Goal: Task Accomplishment & Management: Manage account settings

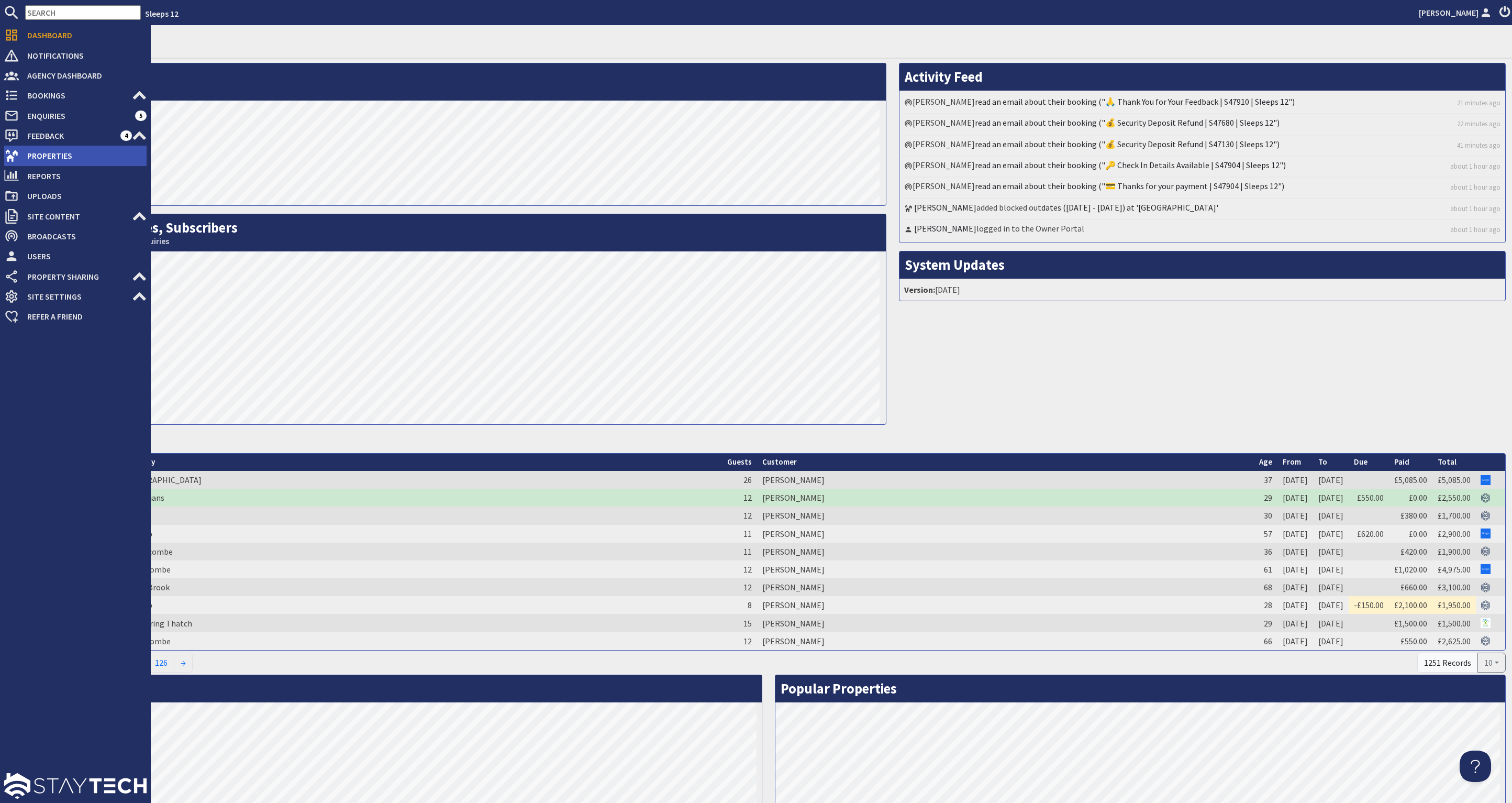
click at [77, 152] on span "Properties" at bounding box center [82, 156] width 128 height 17
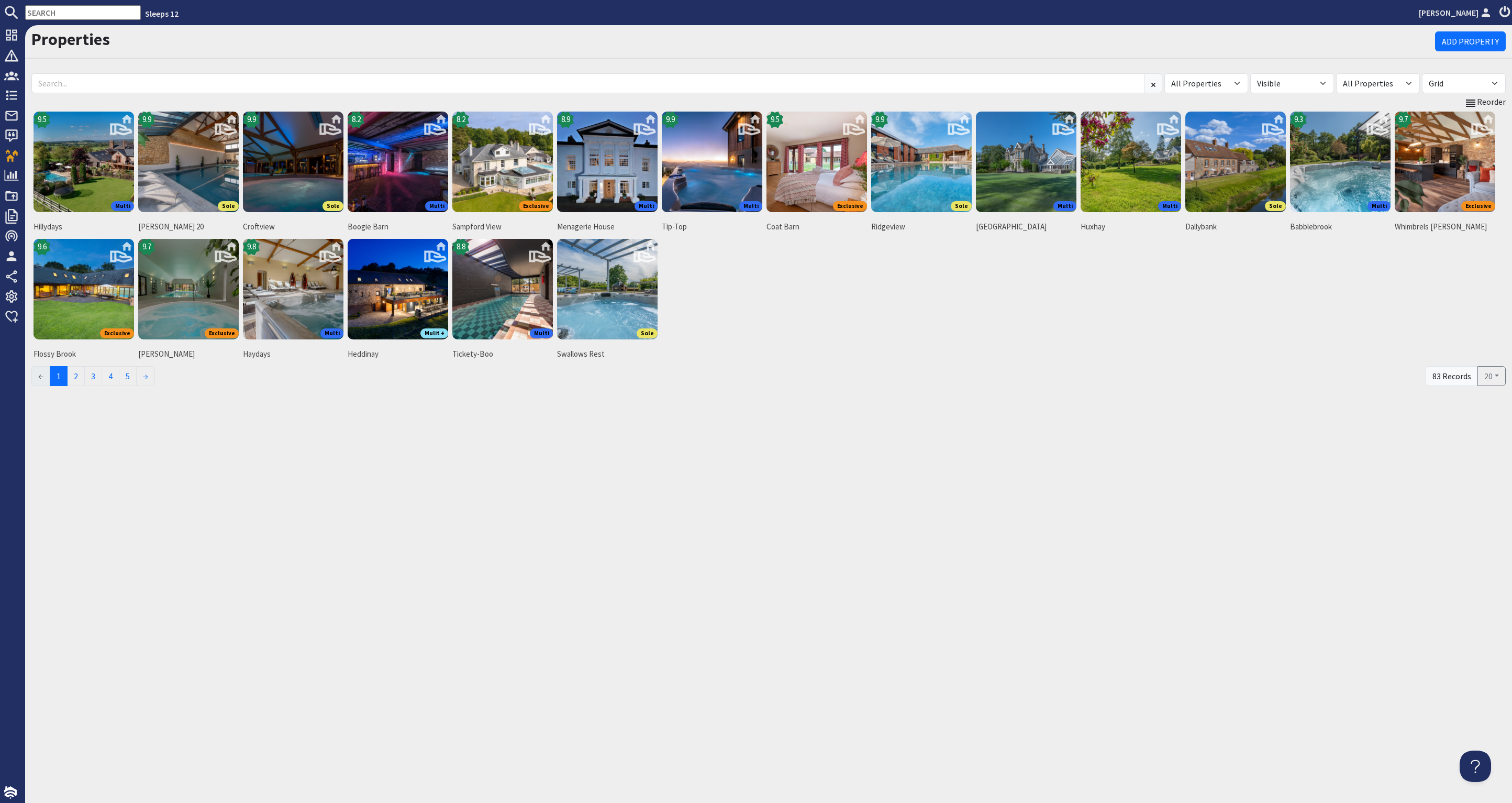
click at [73, 10] on input "text" at bounding box center [83, 13] width 116 height 14
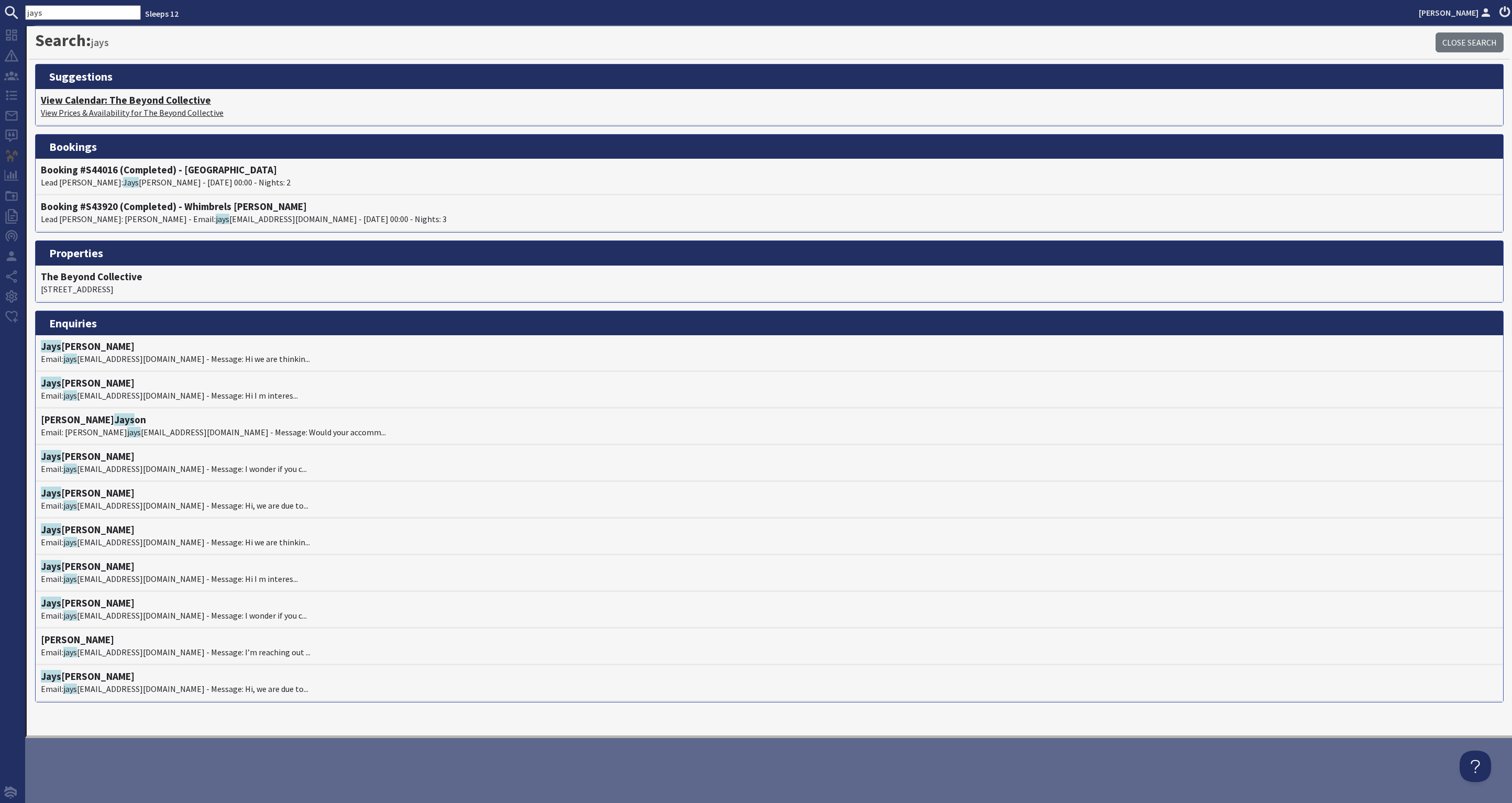
type input "jays"
click at [188, 97] on h4 "View Calendar: The Beyond Collective" at bounding box center [769, 100] width 1457 height 12
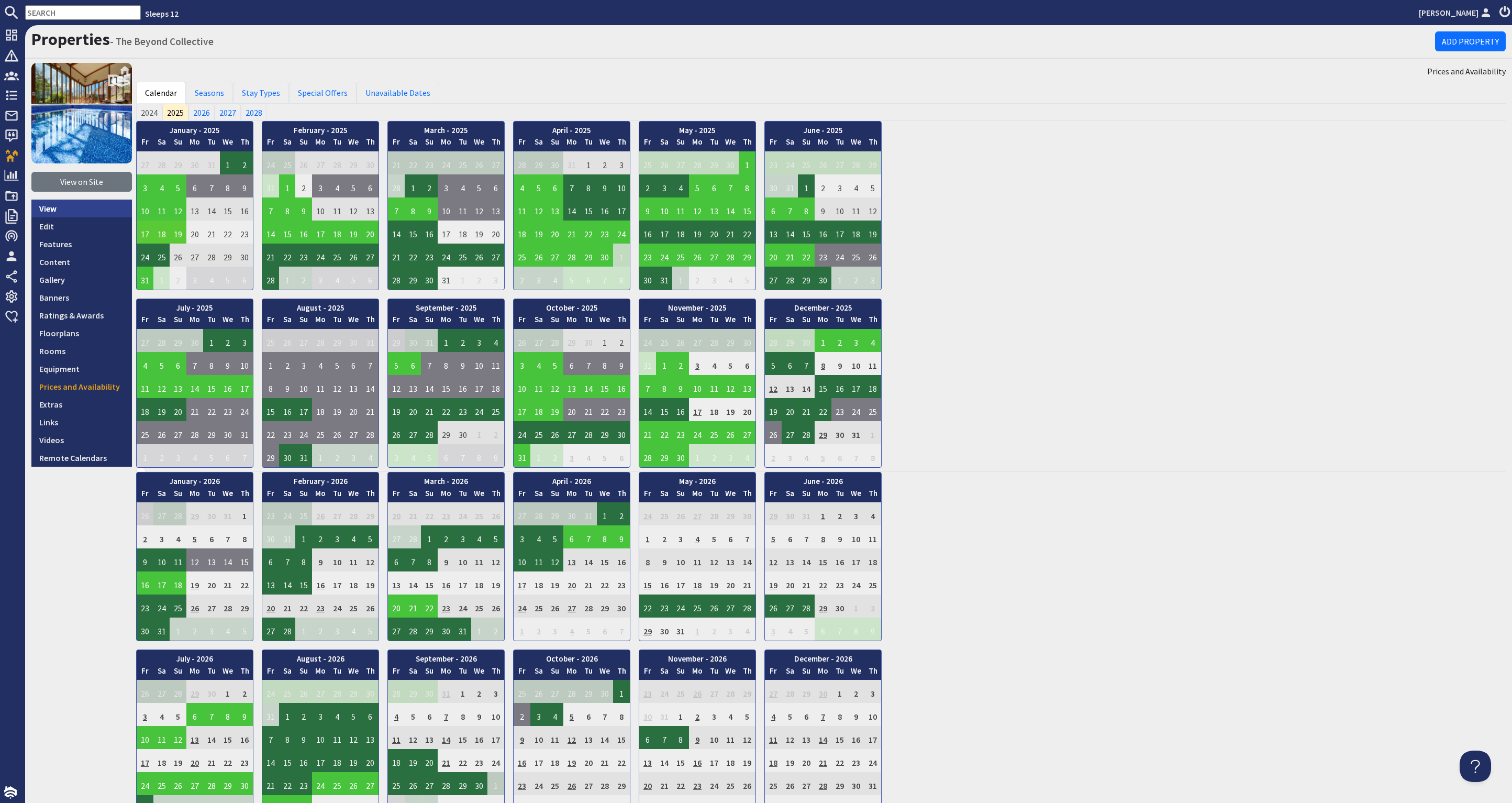
click at [72, 206] on link "View" at bounding box center [81, 209] width 101 height 18
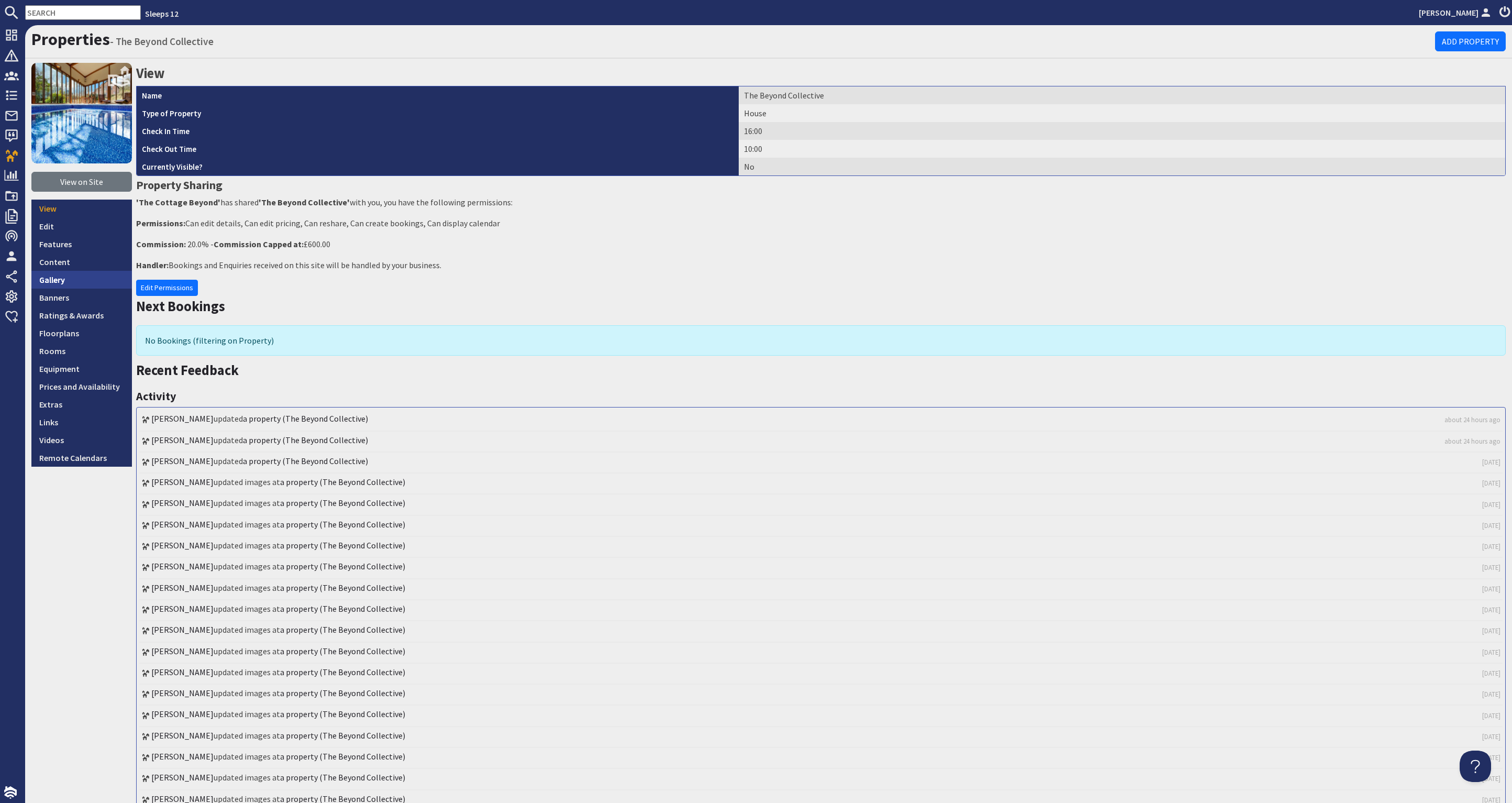
click at [85, 280] on link "Gallery" at bounding box center [81, 280] width 101 height 18
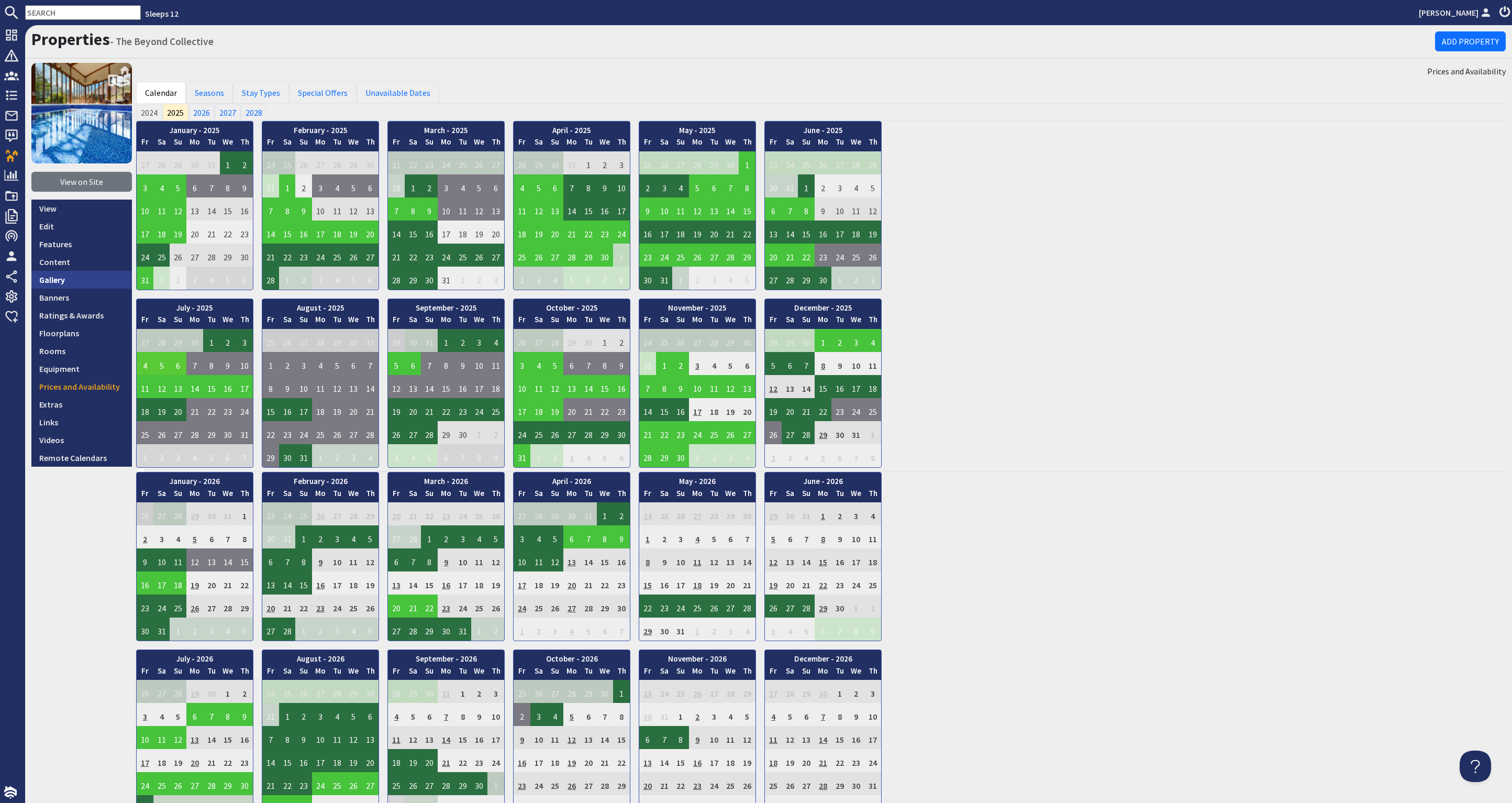
click at [72, 277] on link "Gallery" at bounding box center [81, 280] width 101 height 18
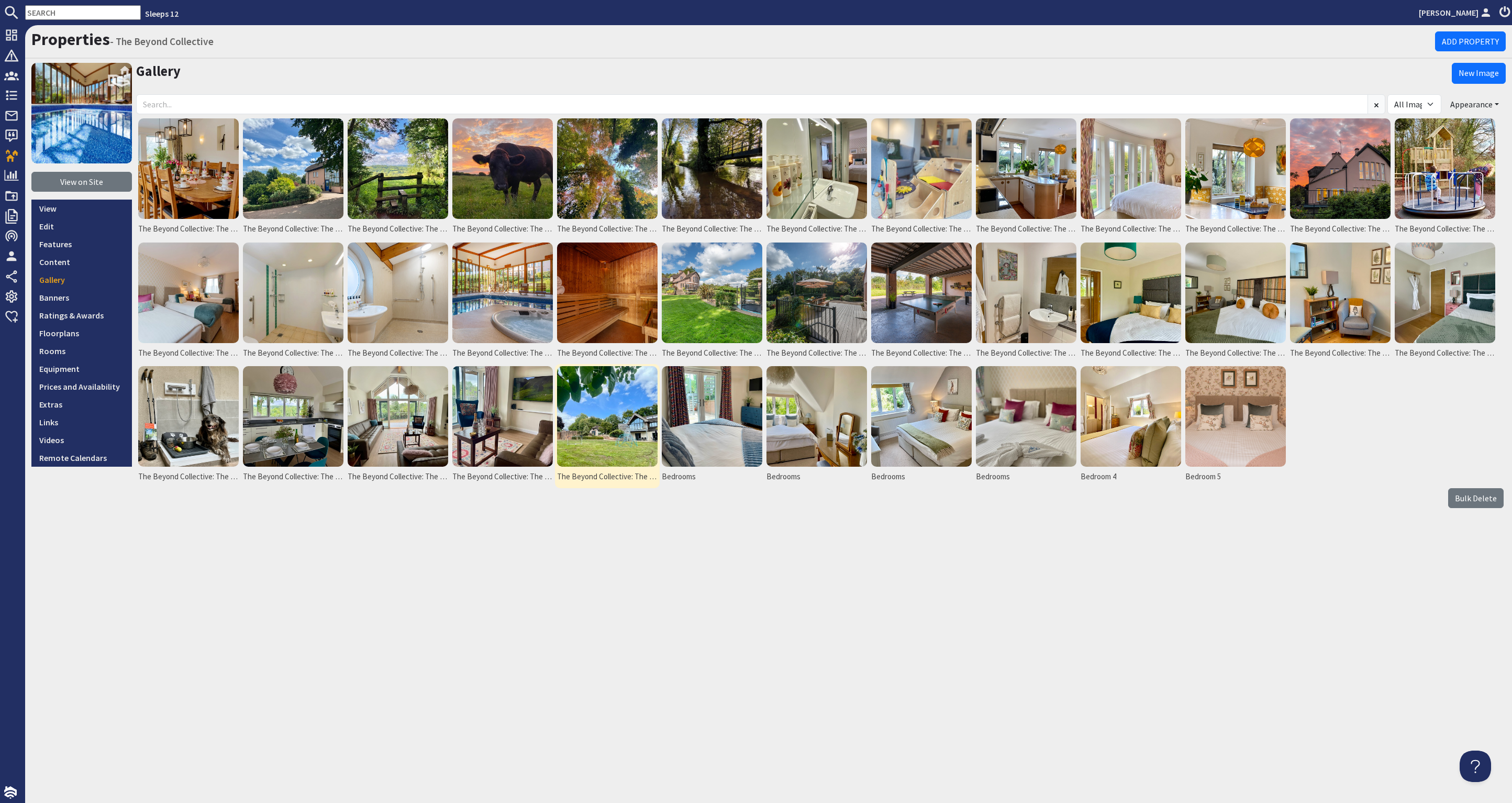
click at [571, 425] on img at bounding box center [607, 416] width 101 height 101
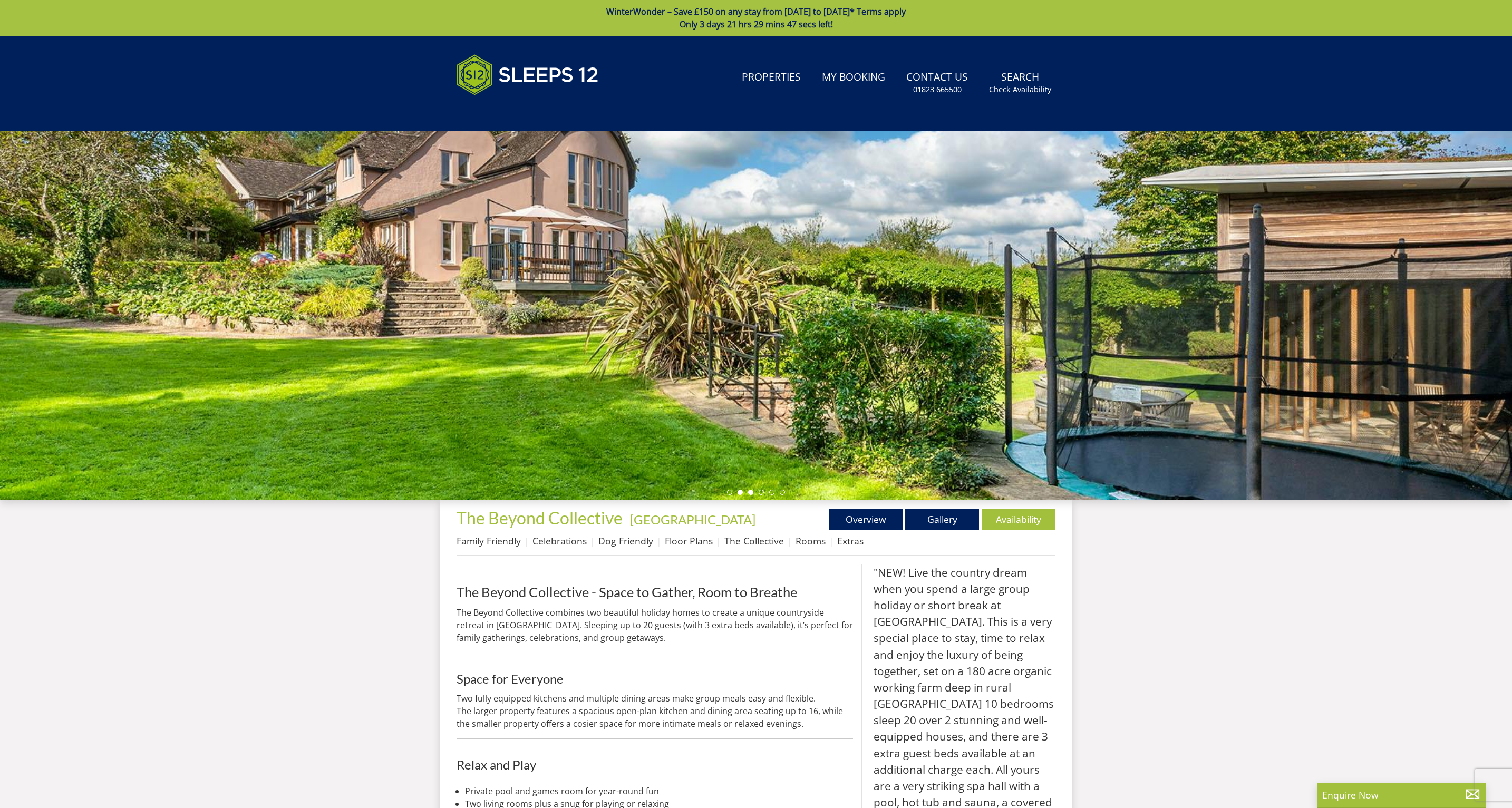
click at [749, 492] on li at bounding box center [751, 492] width 5 height 5
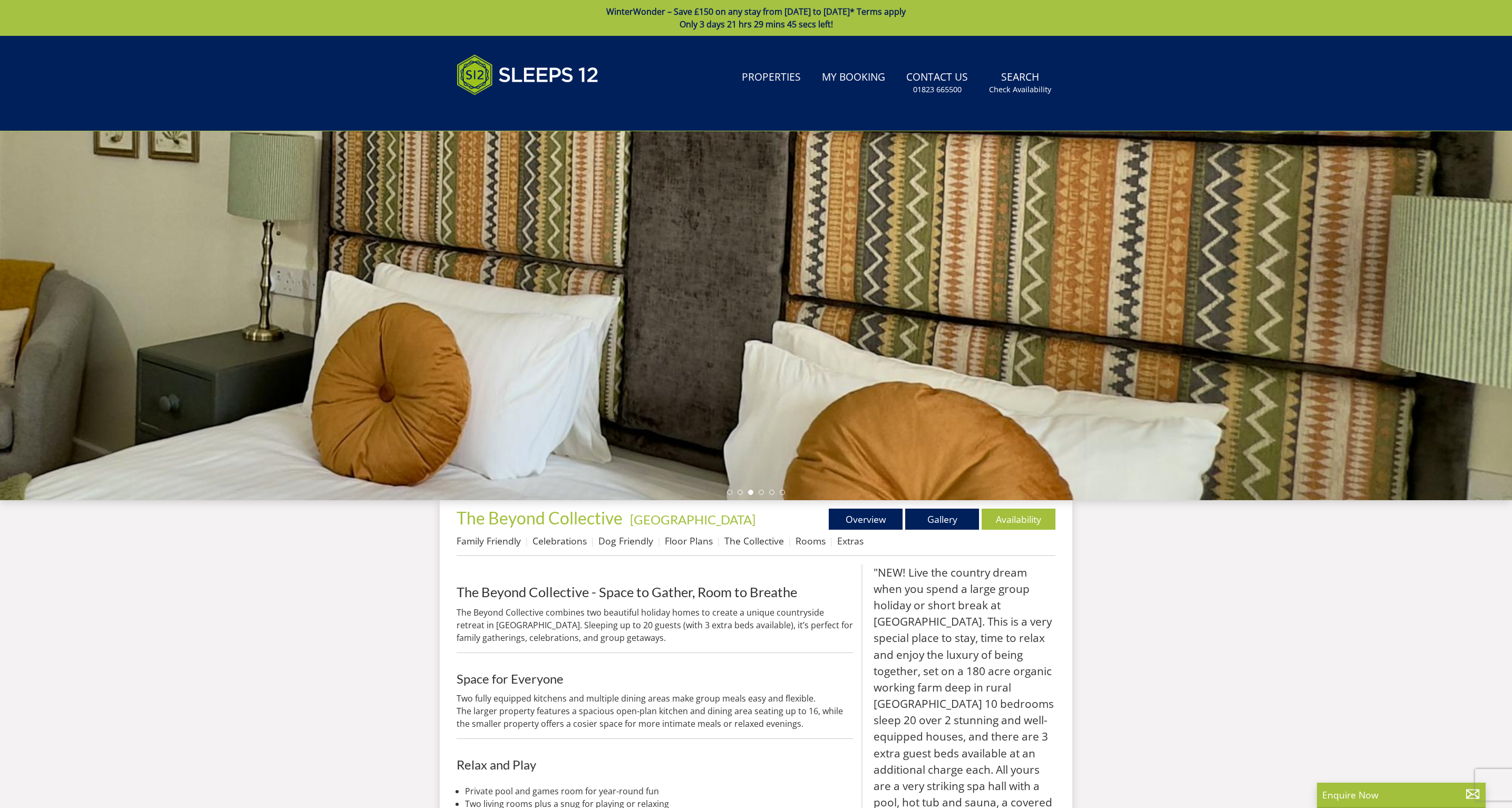
click at [763, 490] on ul at bounding box center [756, 492] width 58 height 5
click at [762, 490] on li at bounding box center [761, 492] width 5 height 5
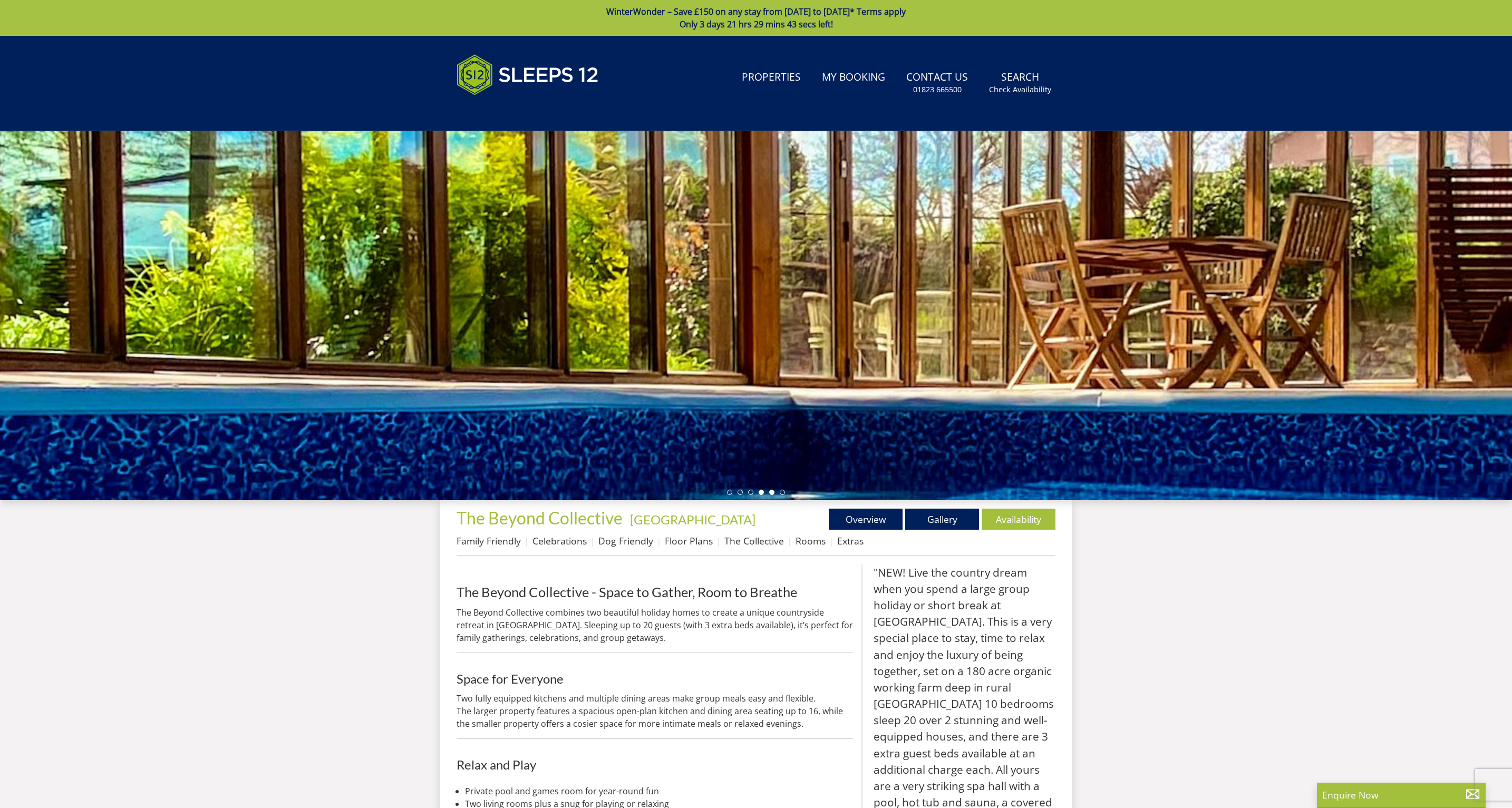
click at [773, 491] on li at bounding box center [772, 492] width 5 height 5
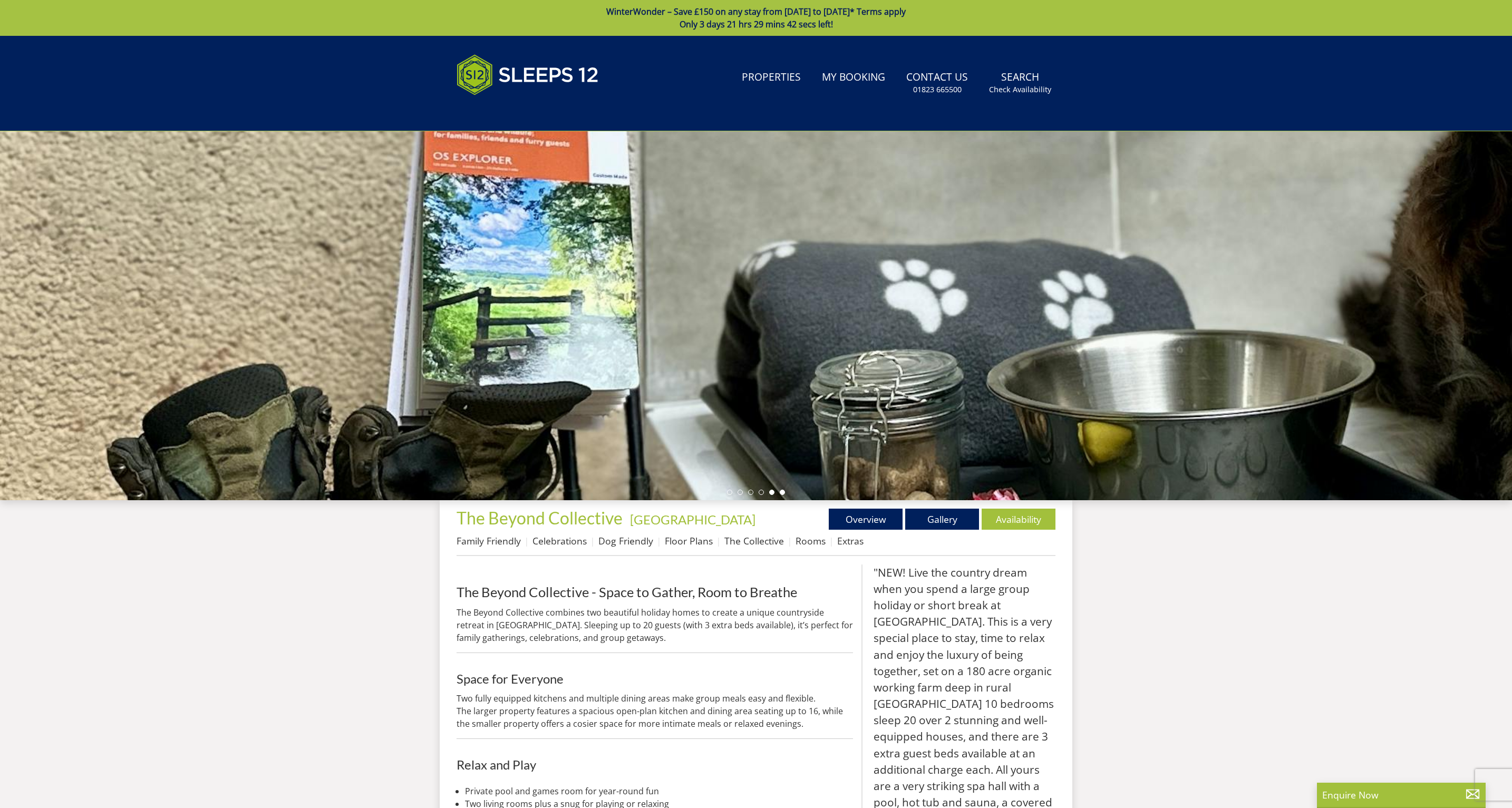
click at [781, 490] on li at bounding box center [782, 492] width 5 height 5
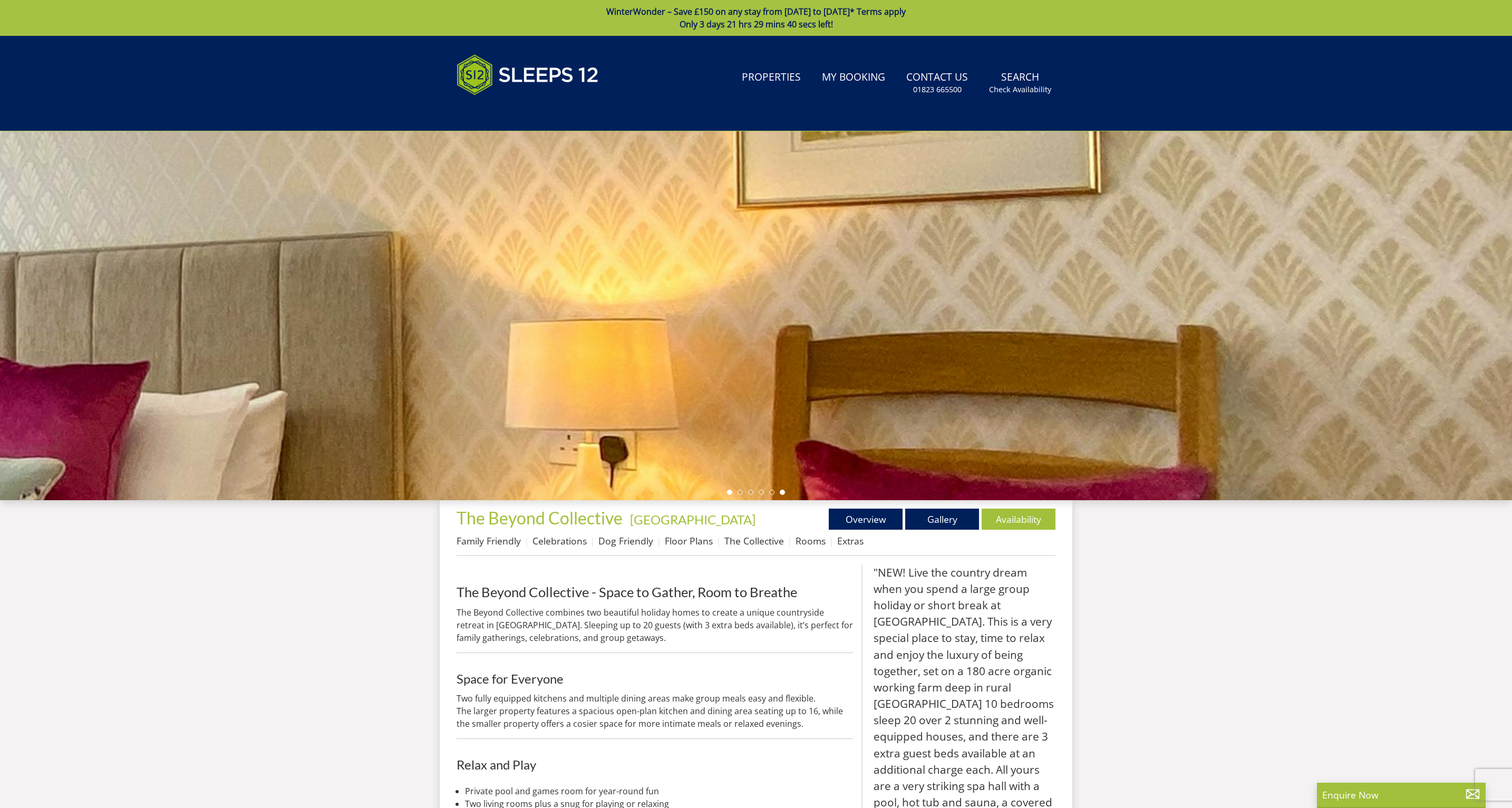
click at [729, 490] on li at bounding box center [729, 492] width 5 height 5
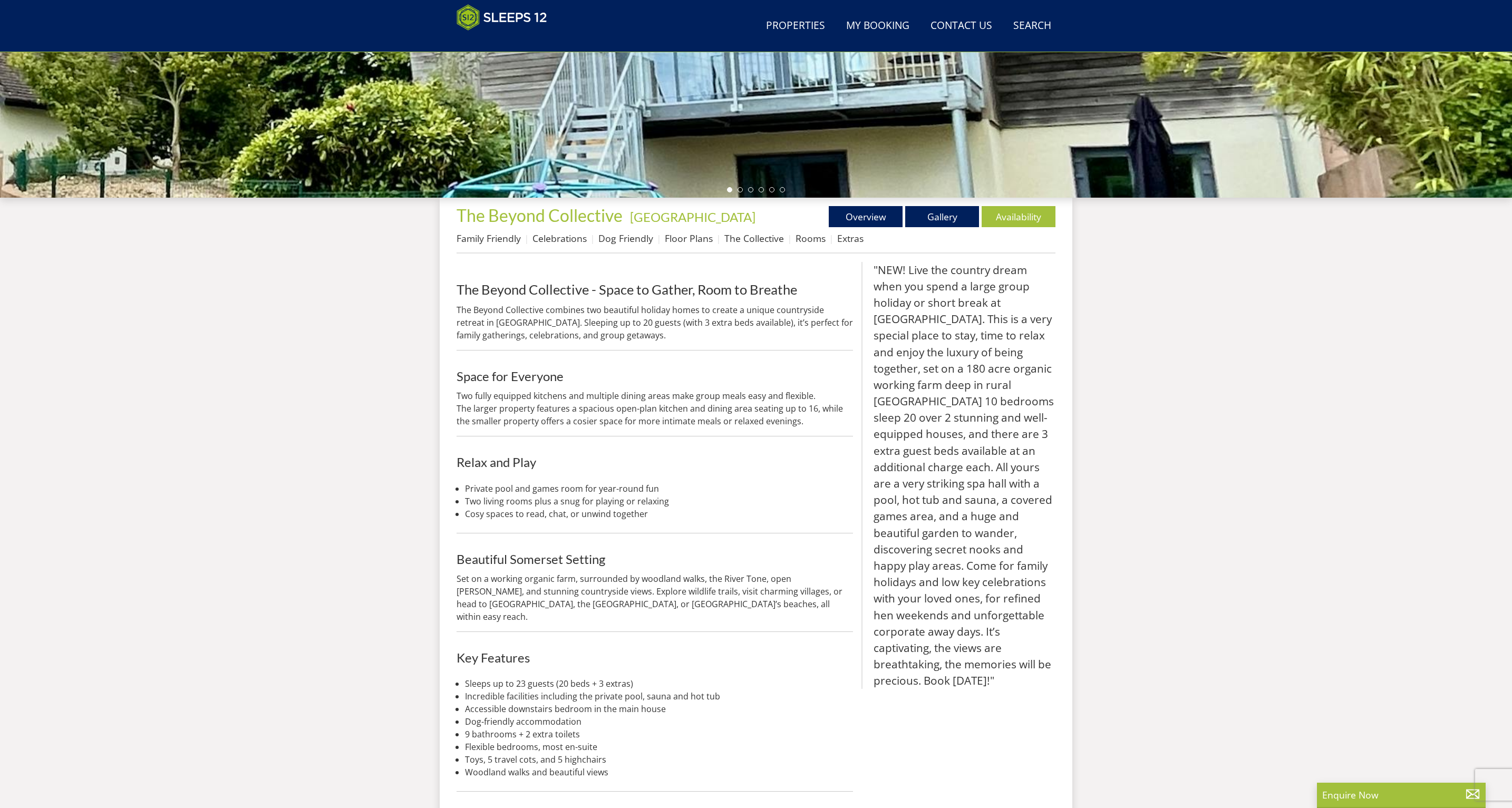
scroll to position [134, 0]
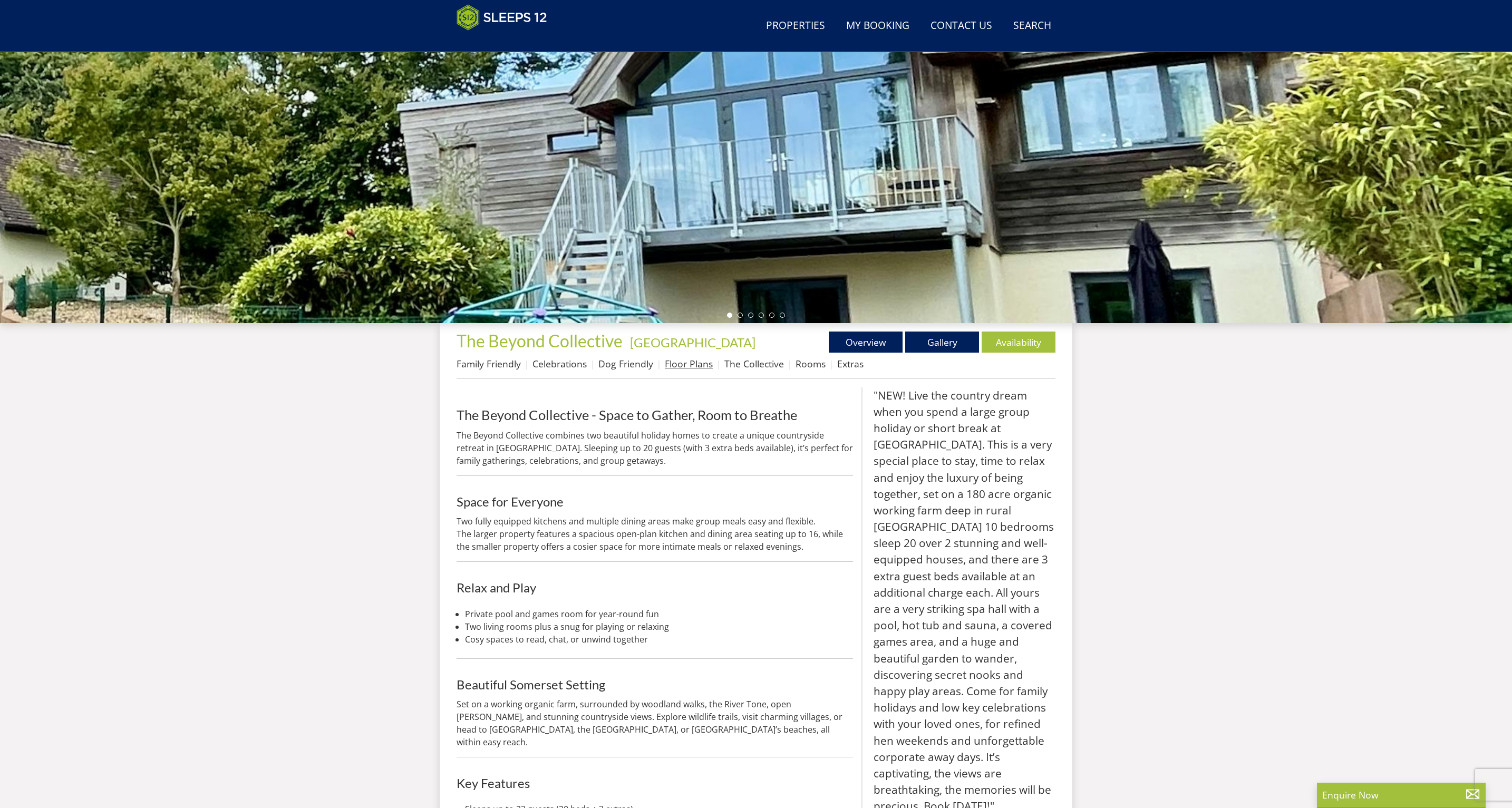
click at [707, 364] on link "Floor Plans" at bounding box center [689, 363] width 48 height 13
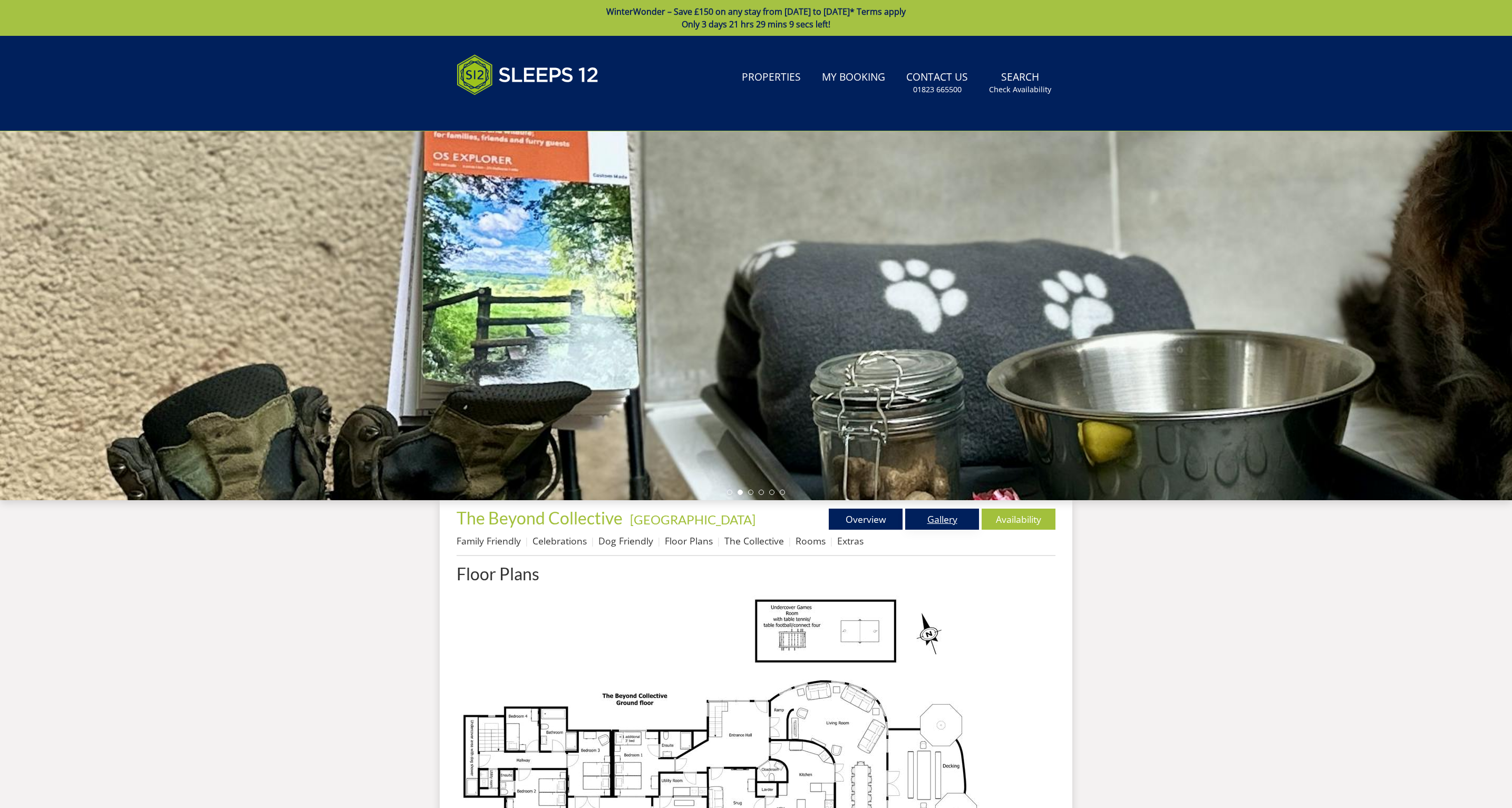
click at [938, 519] on link "Gallery" at bounding box center [942, 519] width 74 height 21
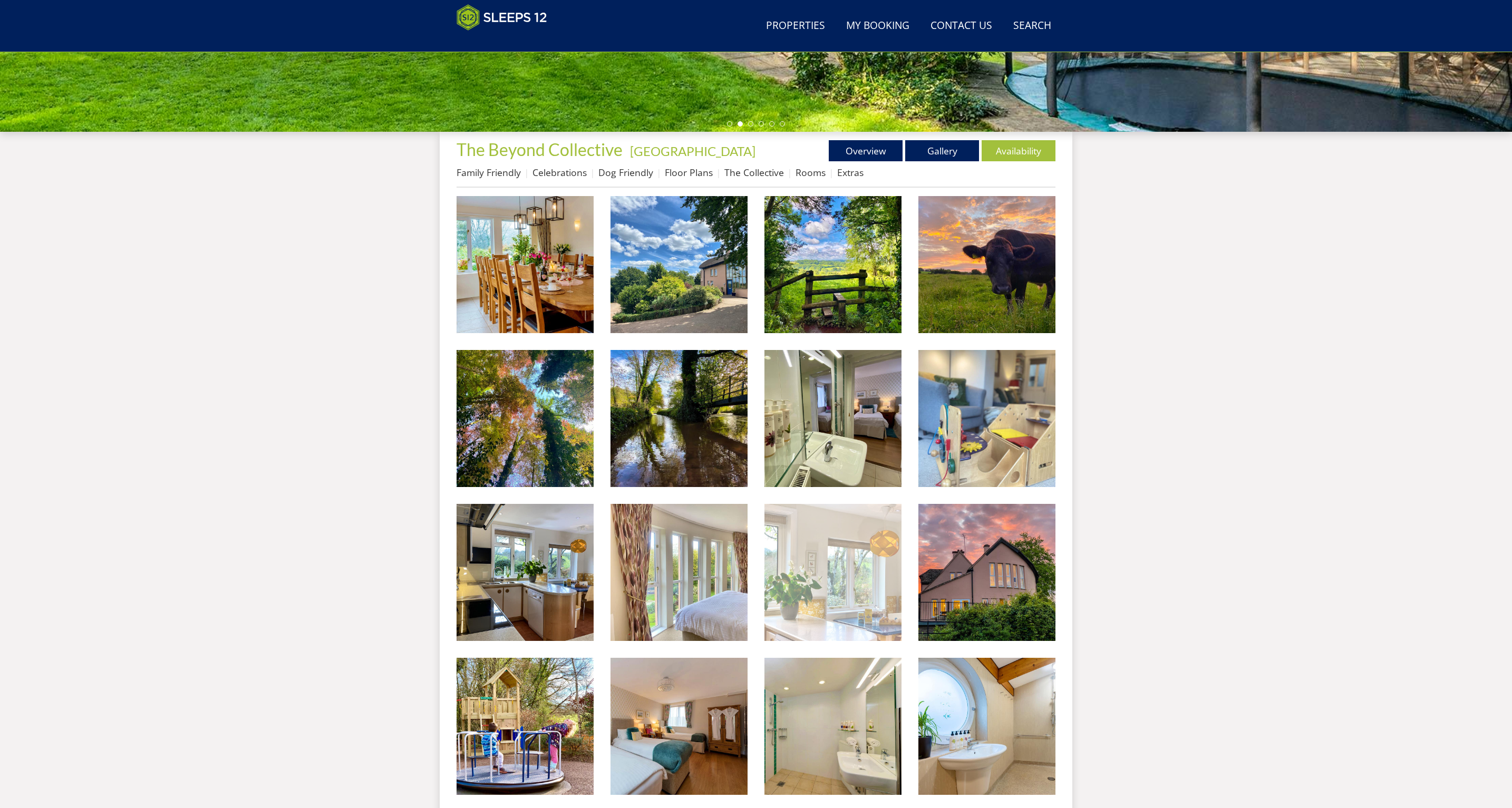
scroll to position [255, 0]
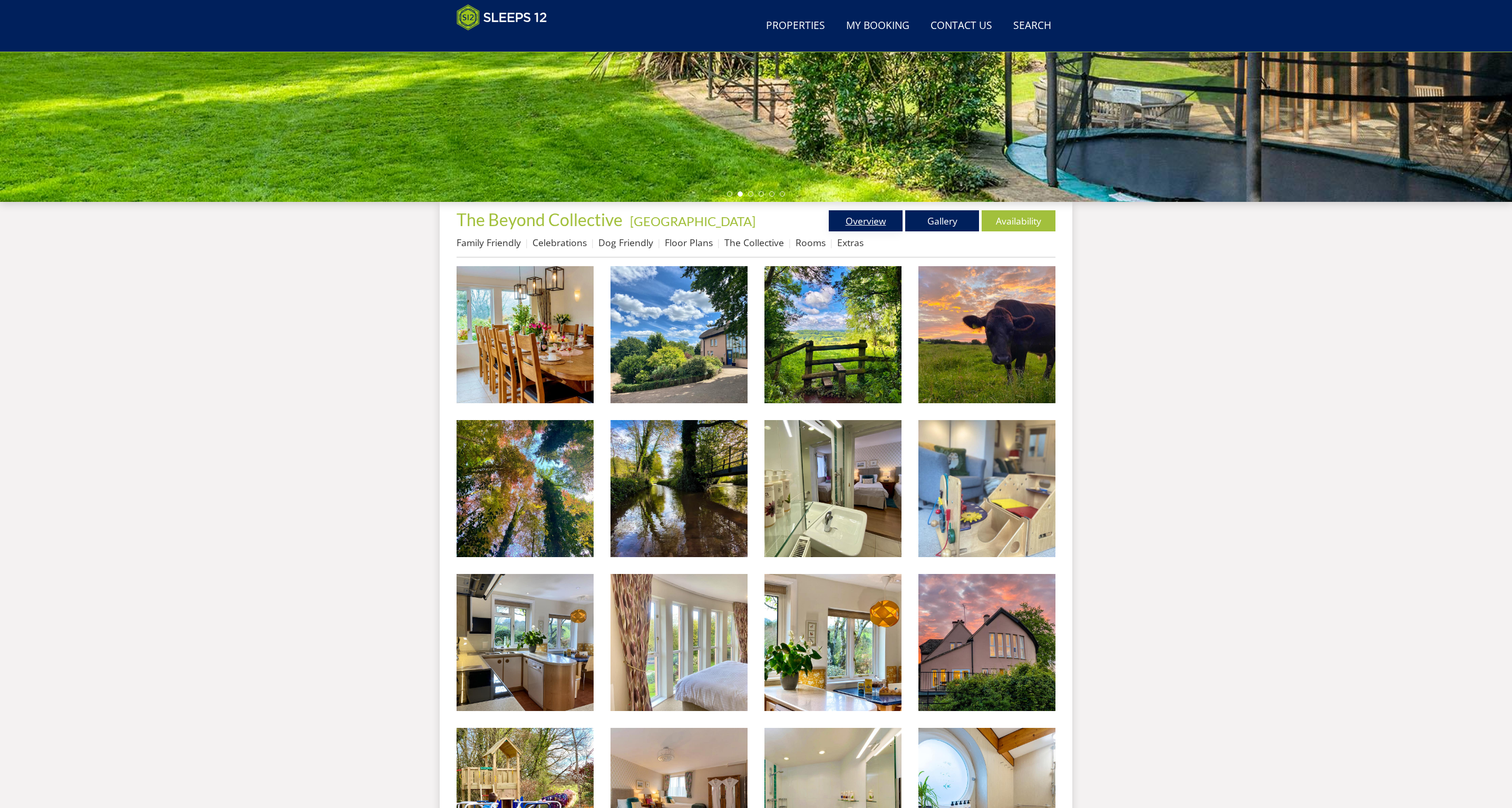
click at [851, 215] on link "Overview" at bounding box center [866, 221] width 74 height 21
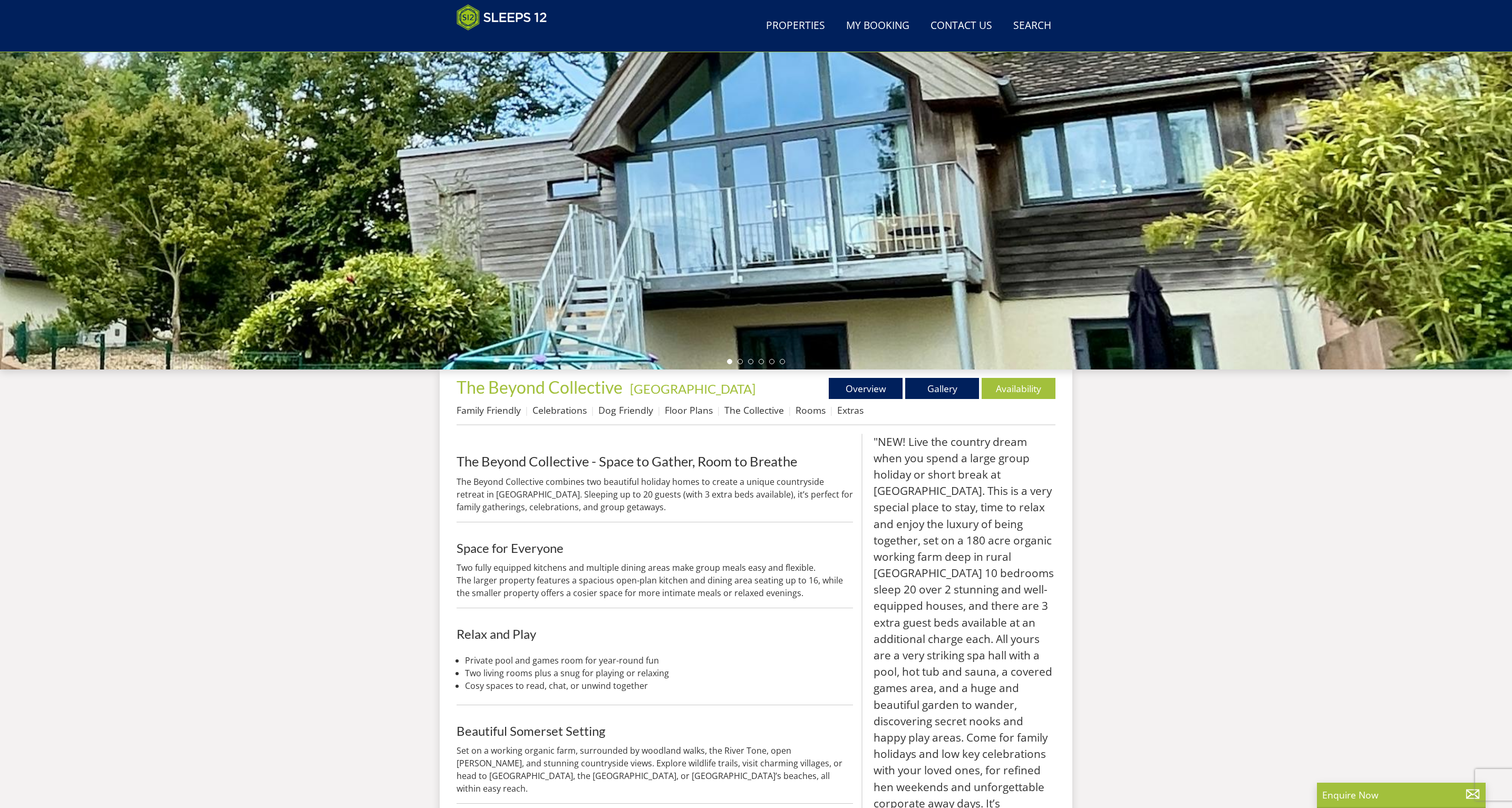
scroll to position [86, 0]
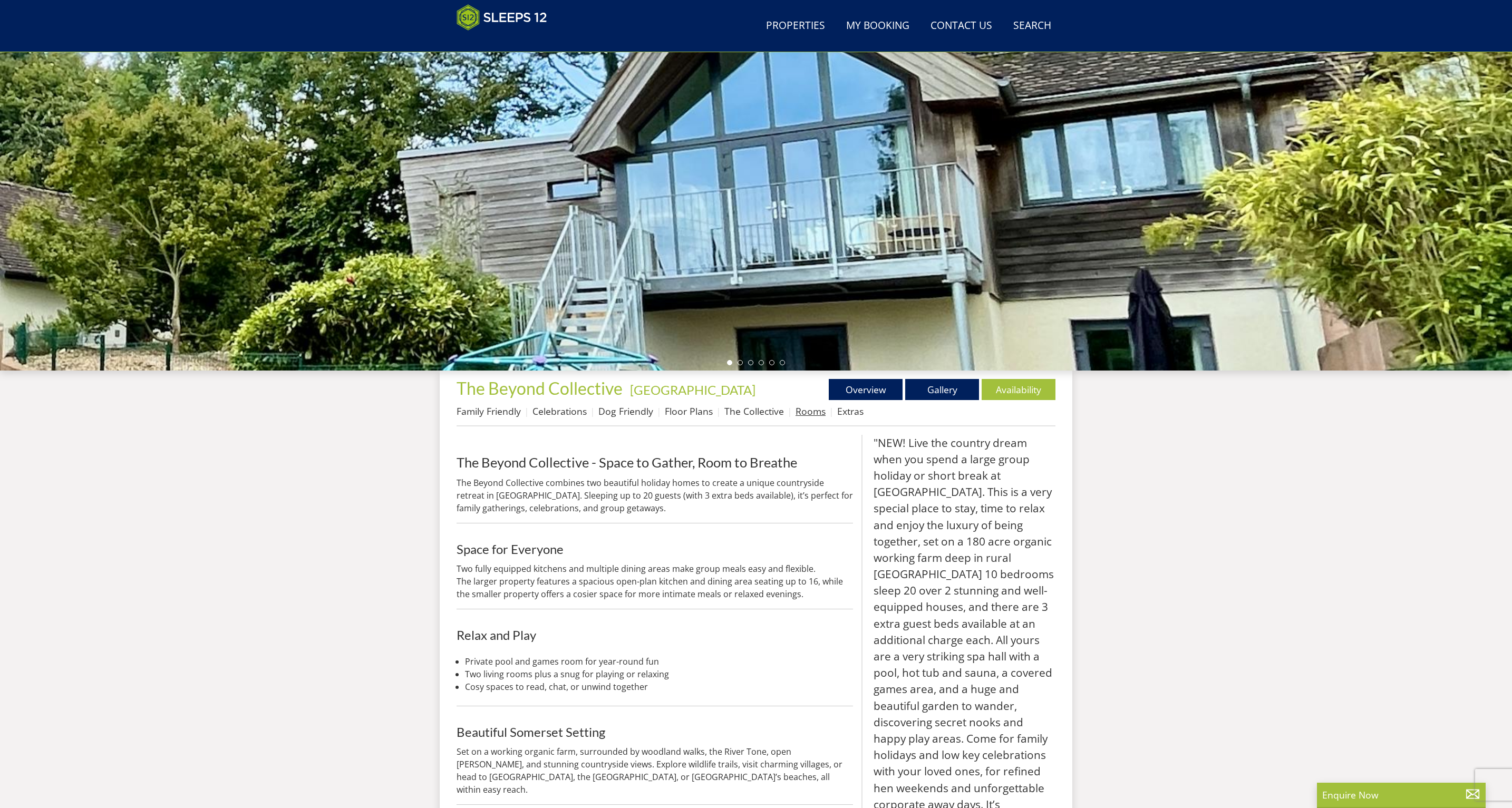
click at [807, 411] on link "Rooms" at bounding box center [811, 411] width 30 height 13
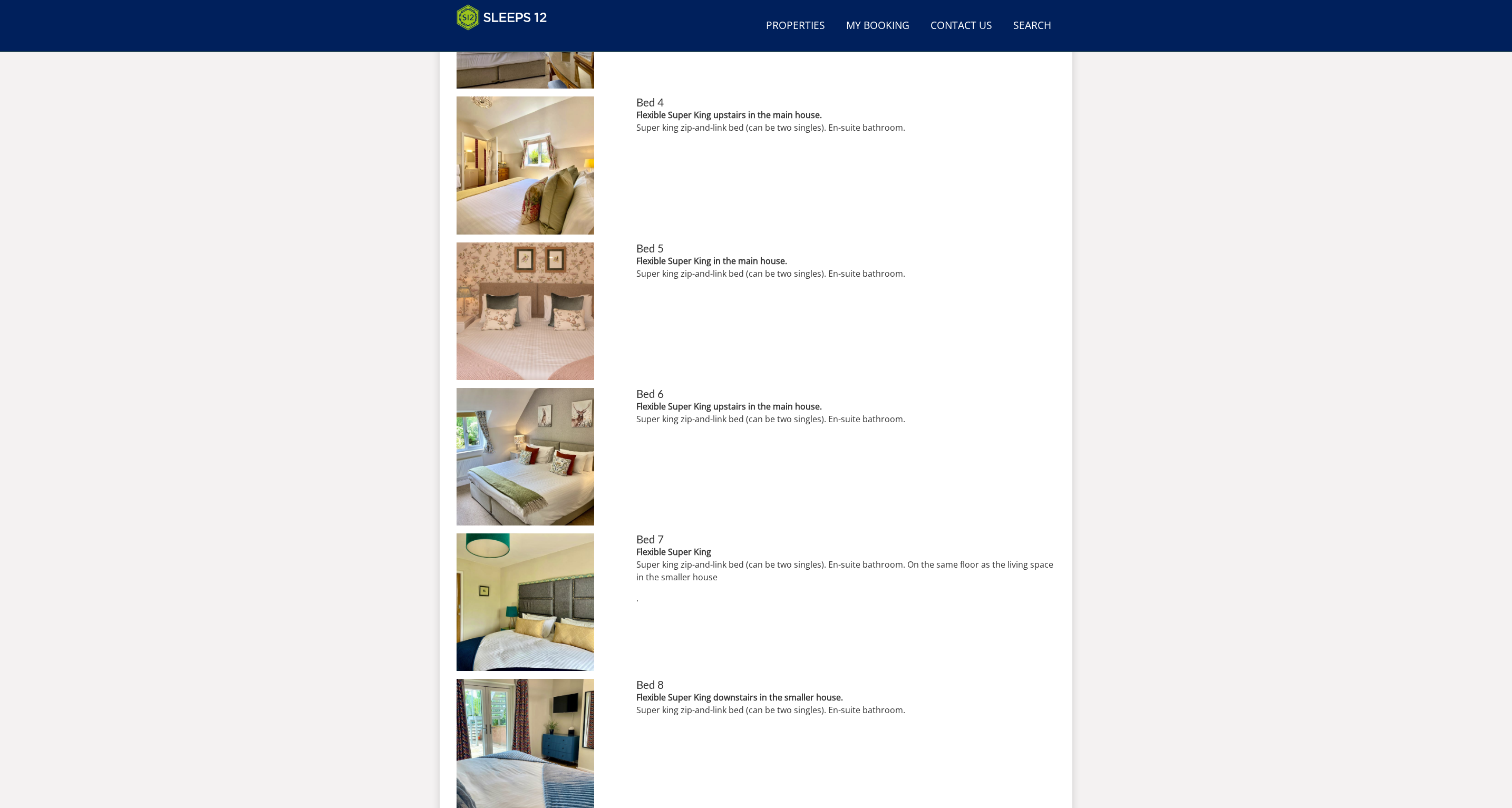
scroll to position [493, 0]
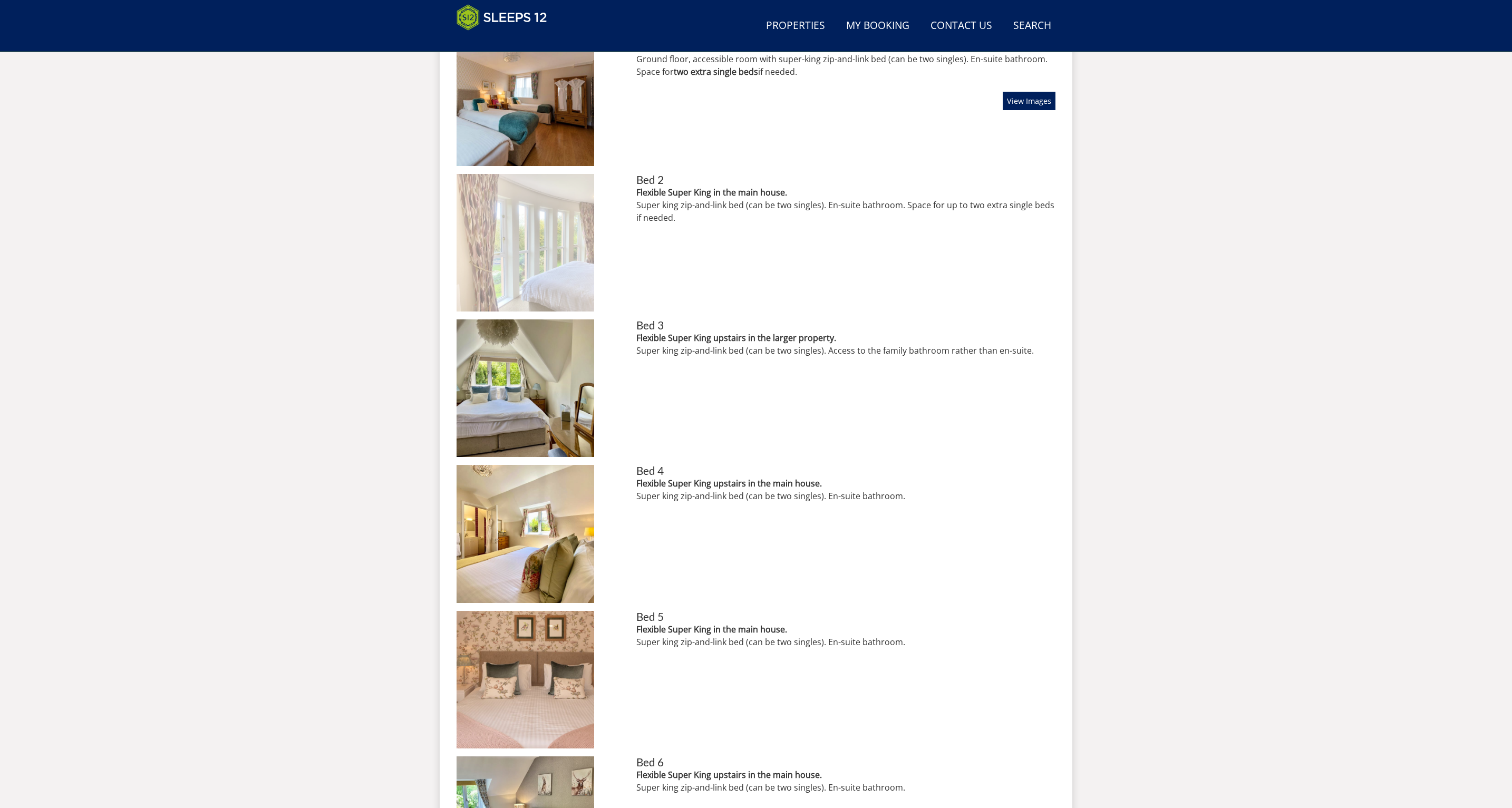
click at [508, 275] on img at bounding box center [526, 242] width 138 height 137
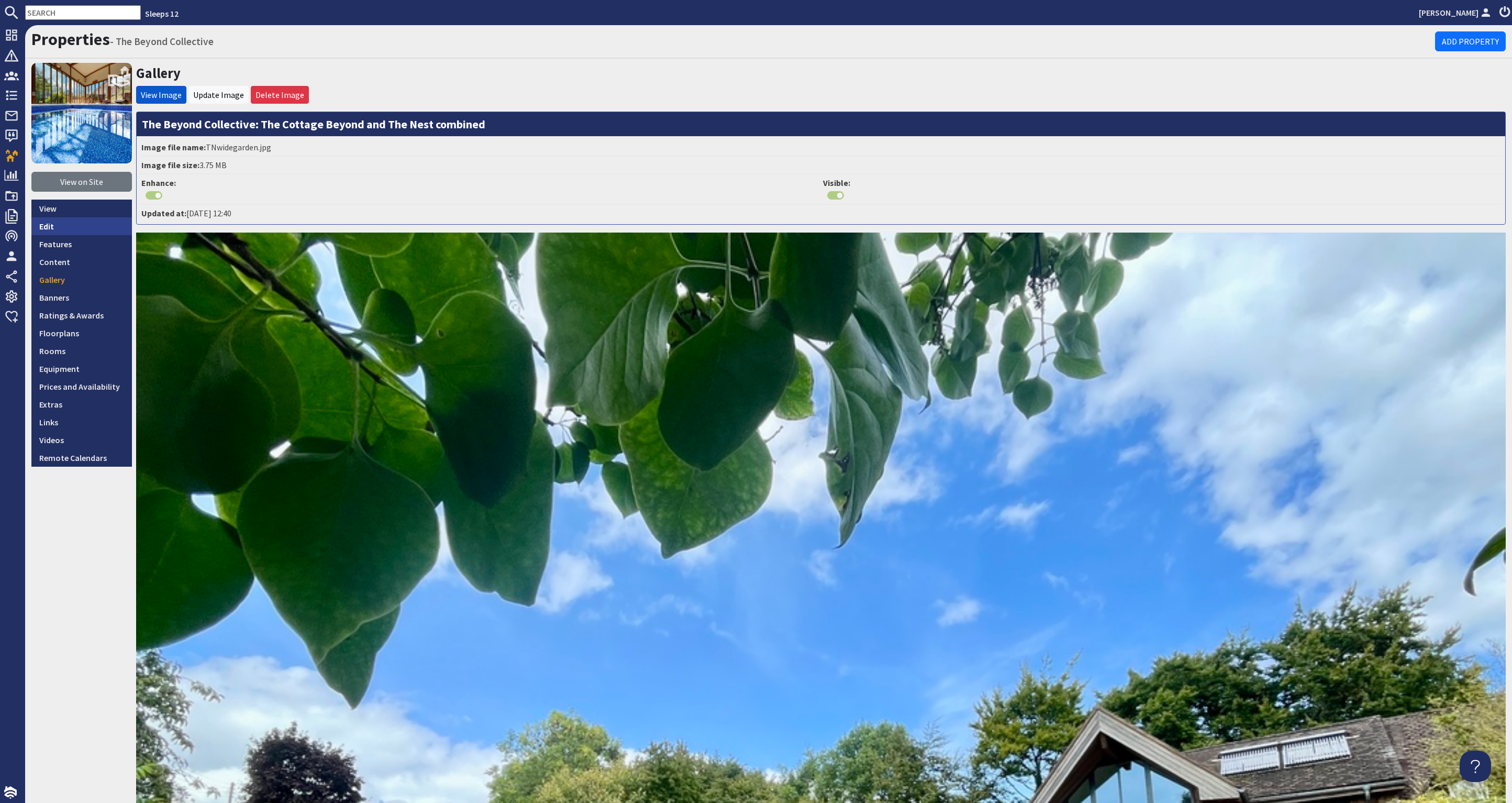
click at [74, 227] on link "Edit" at bounding box center [81, 227] width 101 height 18
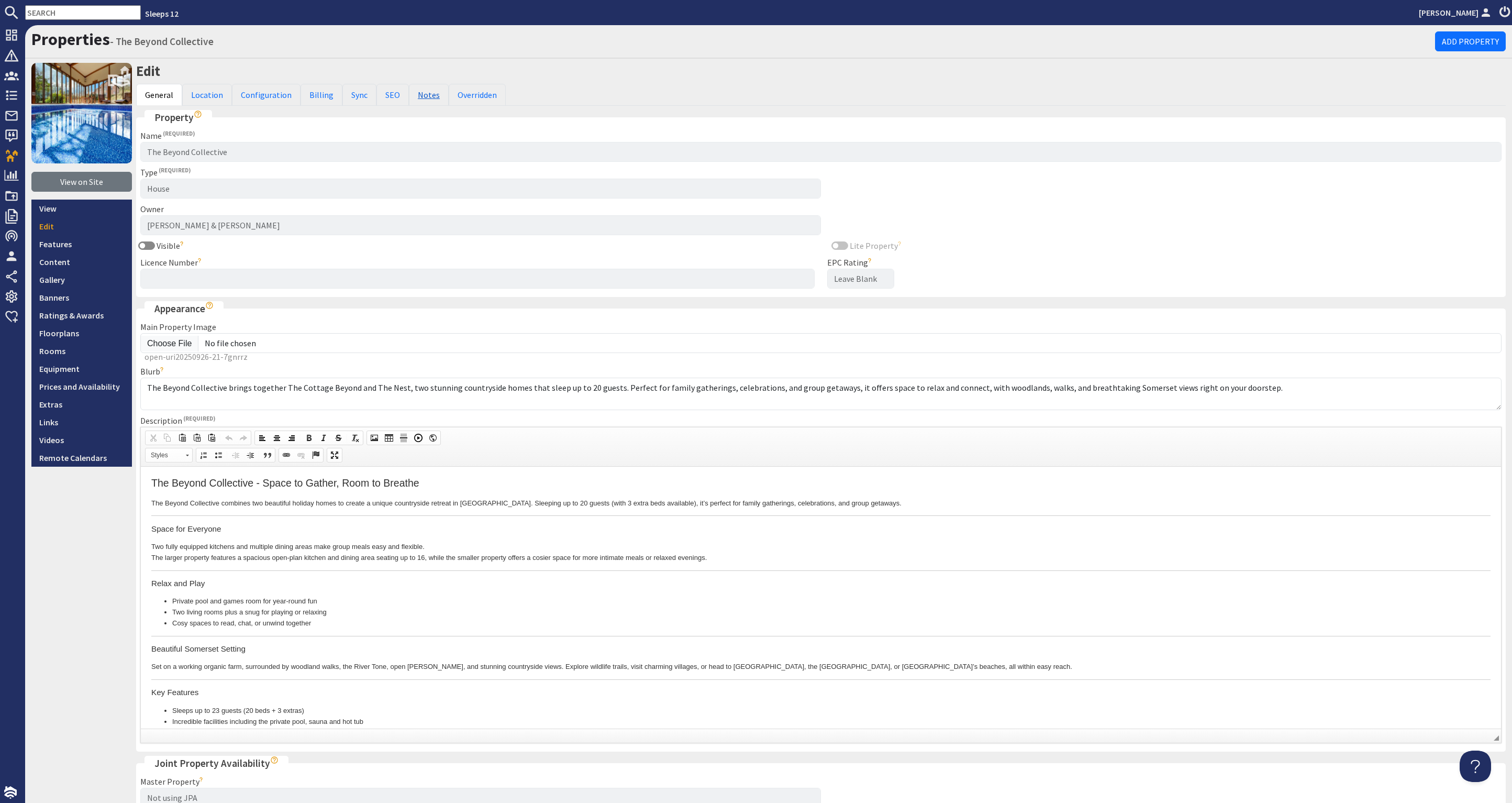
click at [415, 92] on link "Notes" at bounding box center [428, 95] width 40 height 22
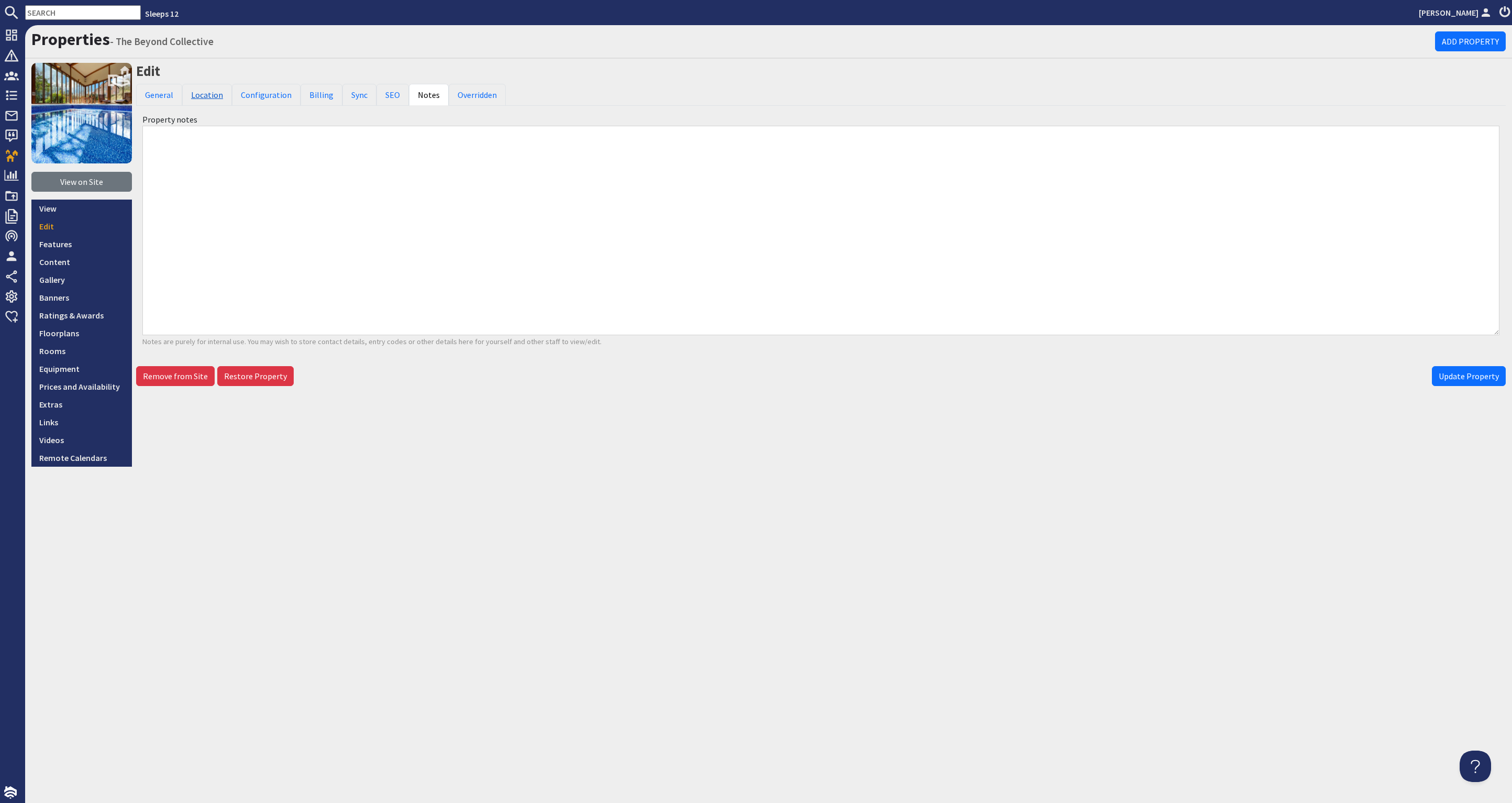
click at [213, 91] on link "Location" at bounding box center [207, 95] width 50 height 22
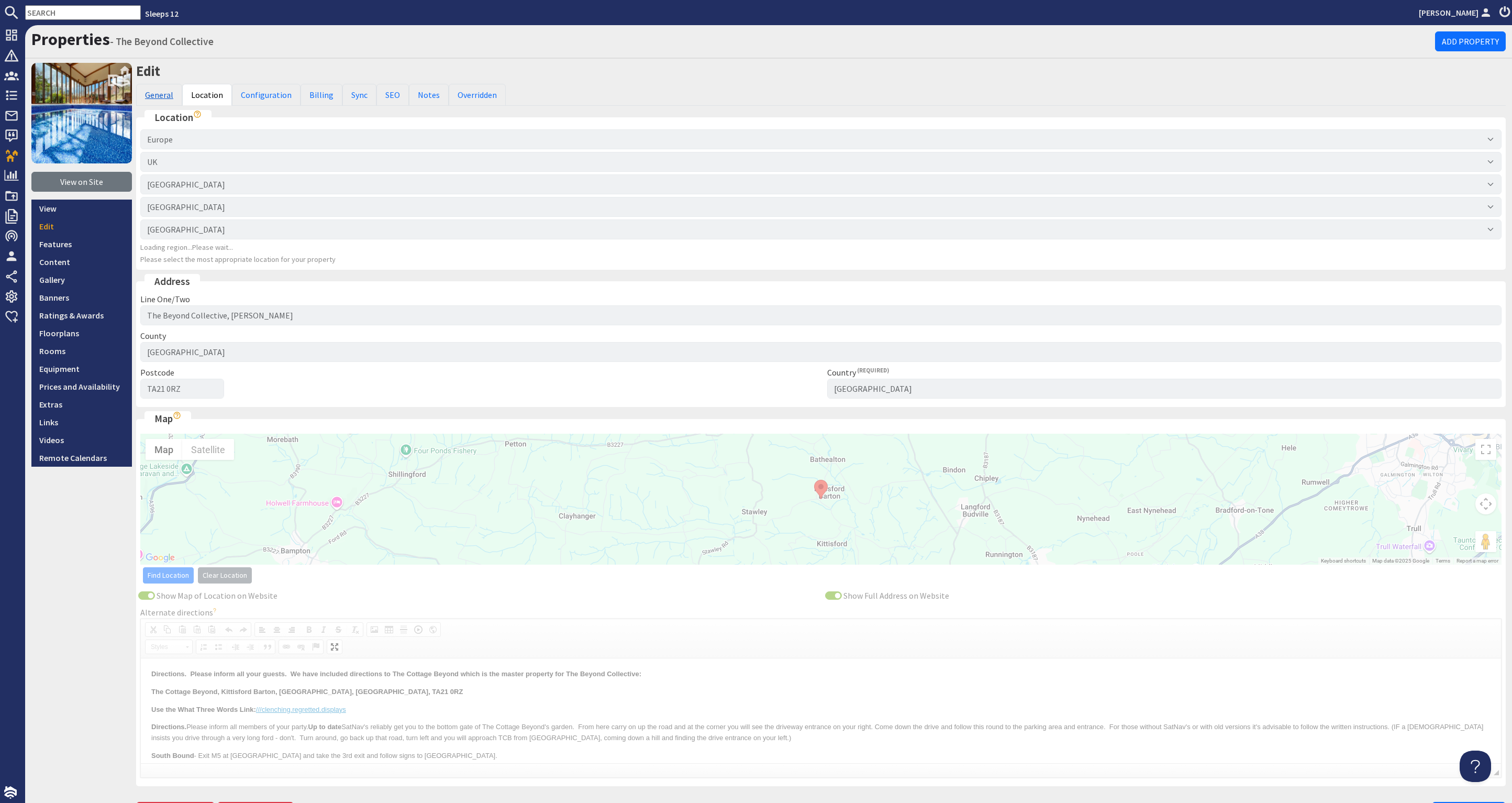
click at [150, 90] on link "General" at bounding box center [159, 95] width 46 height 22
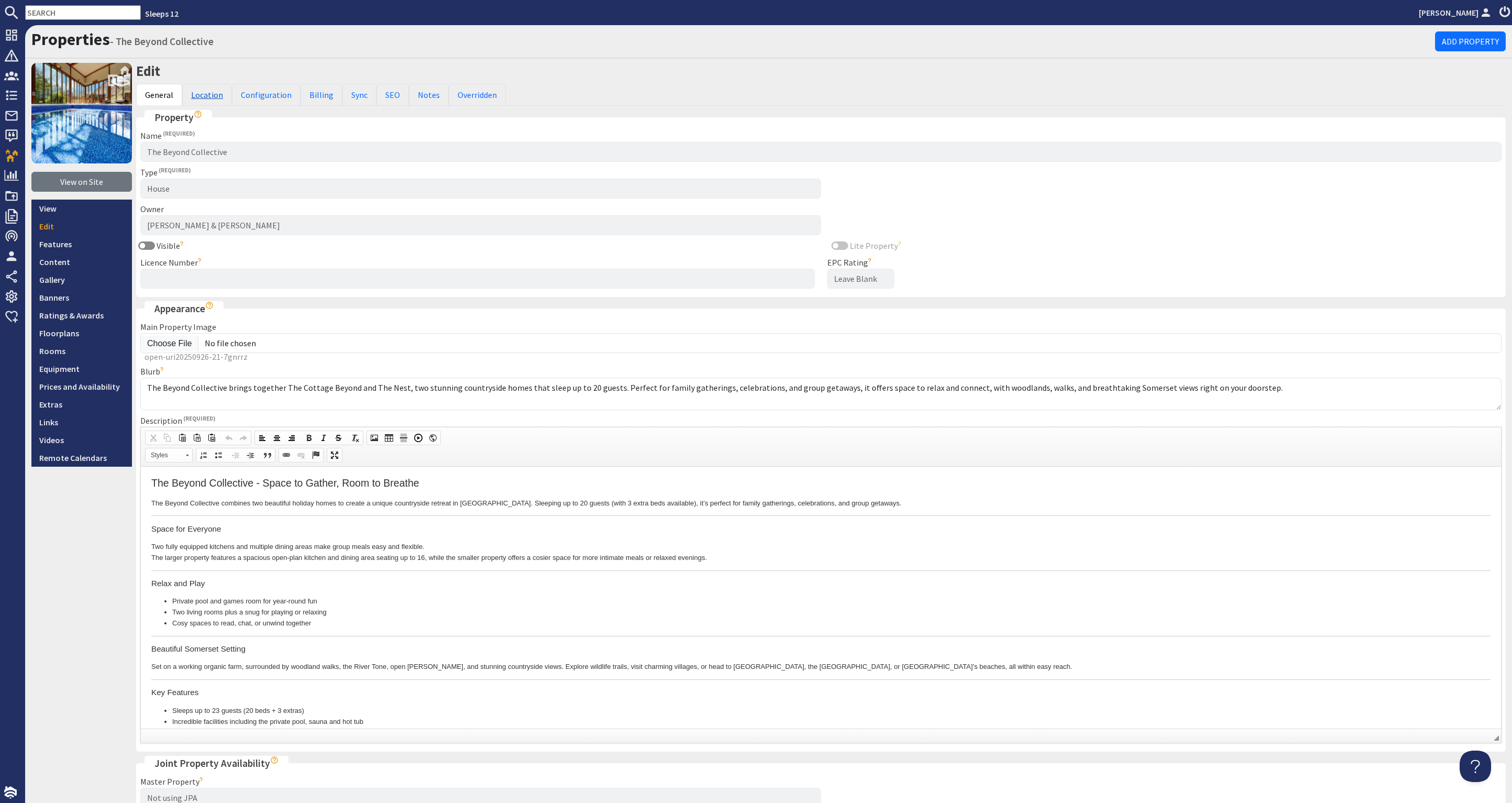
click at [210, 92] on link "Location" at bounding box center [207, 95] width 50 height 22
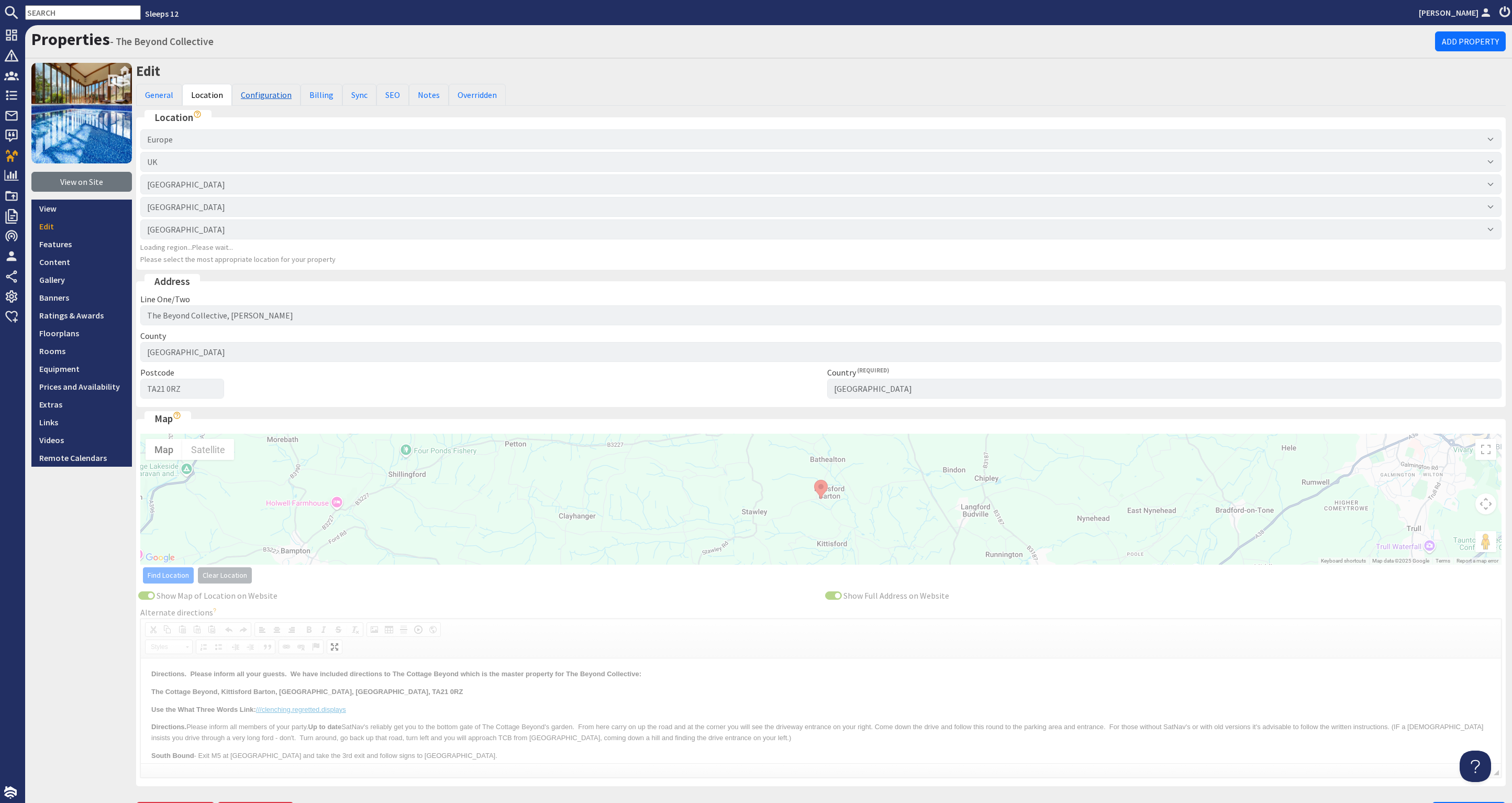
click at [276, 96] on link "Configuration" at bounding box center [266, 95] width 68 height 22
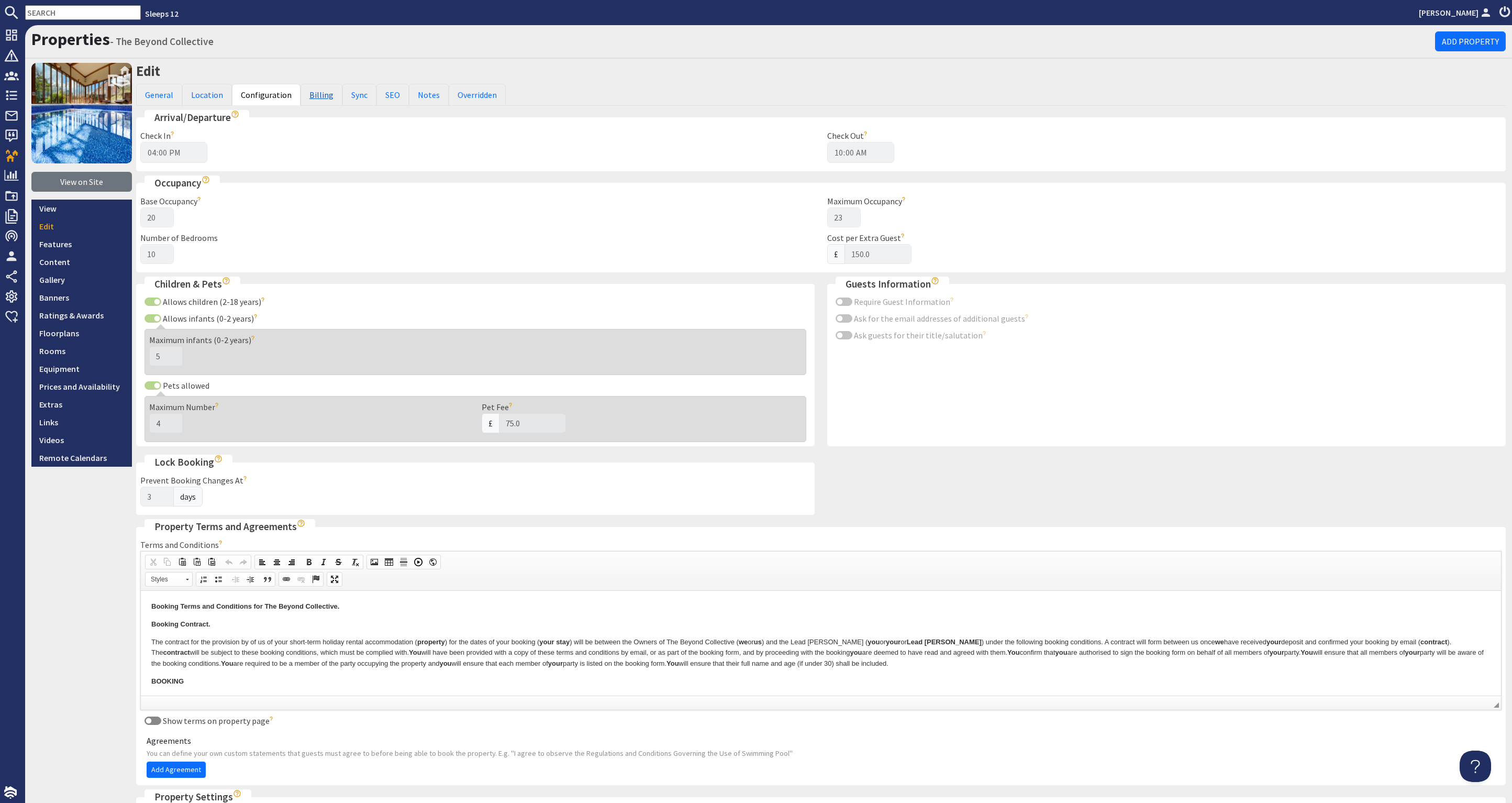
click at [306, 93] on link "Billing" at bounding box center [322, 95] width 42 height 22
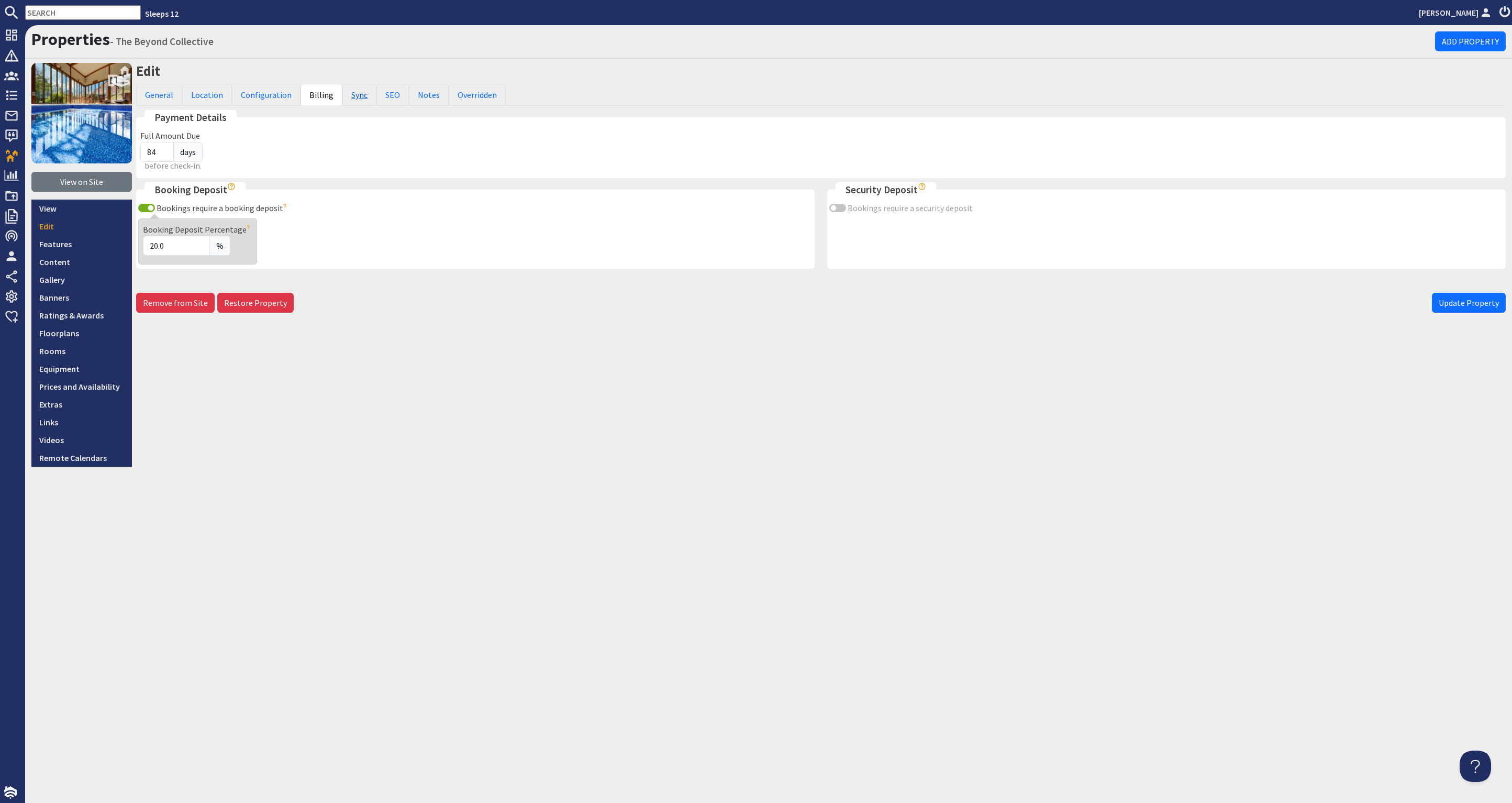
click at [349, 94] on link "Sync" at bounding box center [359, 95] width 34 height 22
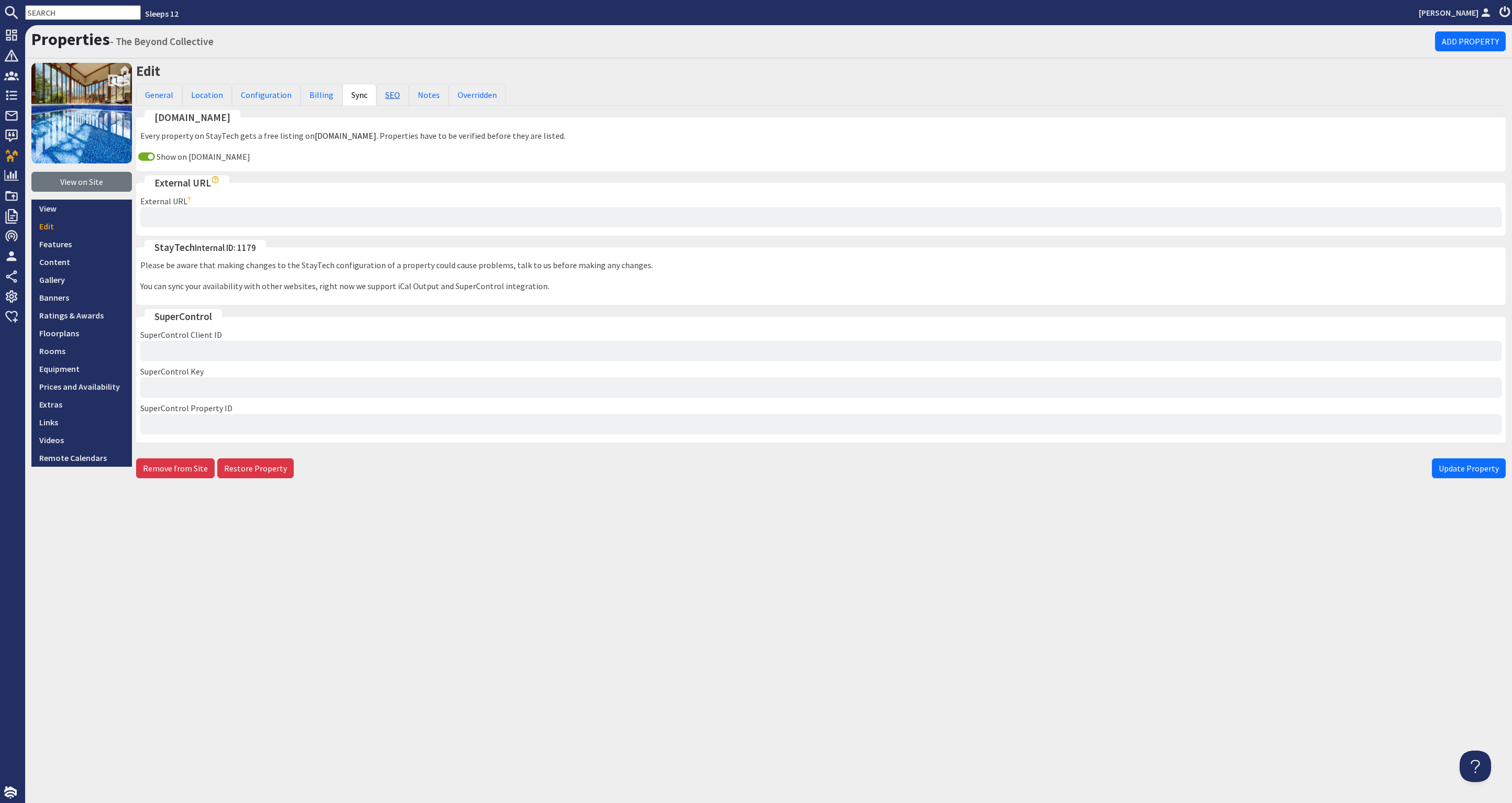
click at [384, 93] on link "SEO" at bounding box center [392, 95] width 32 height 22
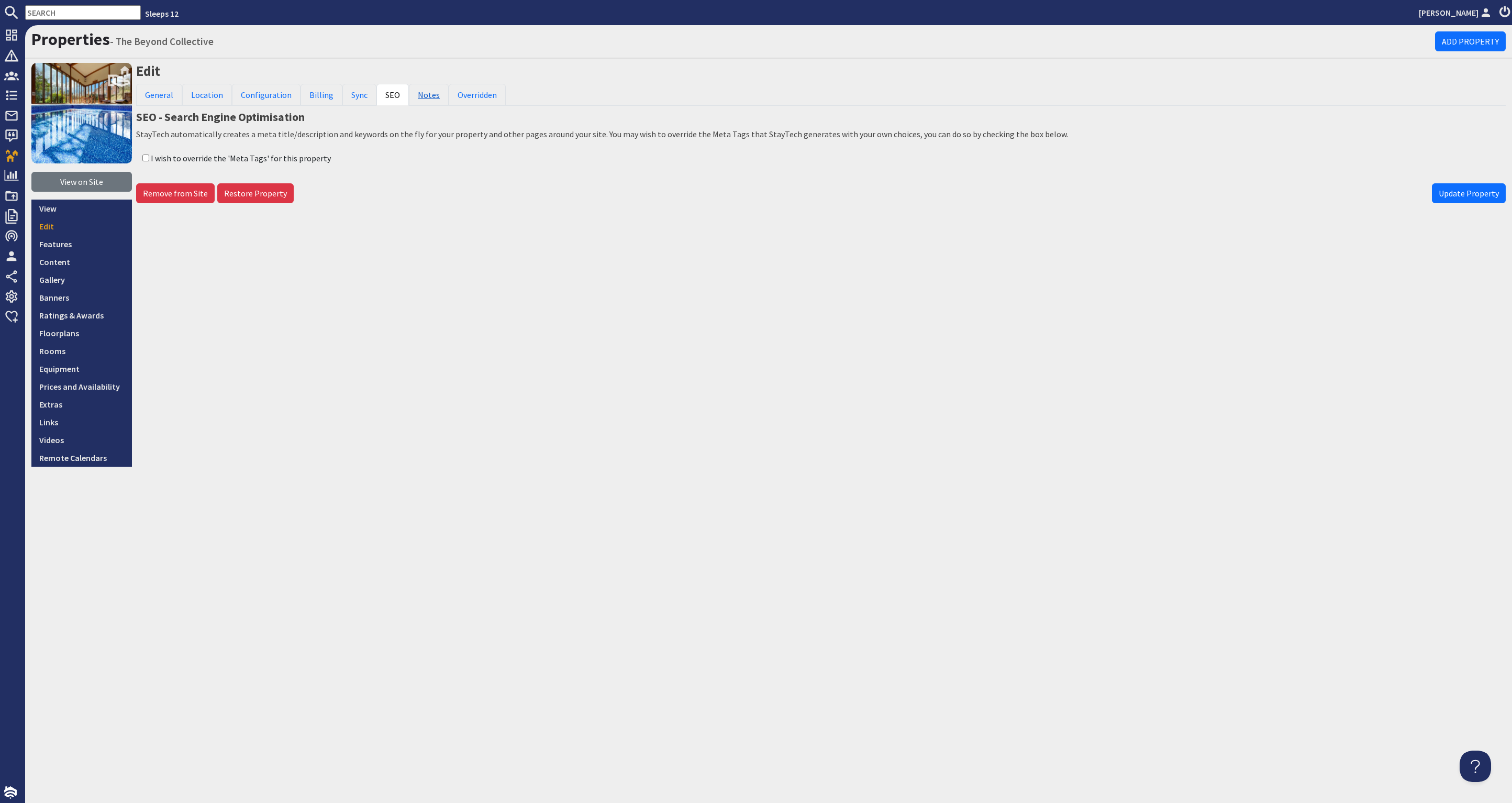
click at [422, 90] on link "Notes" at bounding box center [428, 95] width 40 height 22
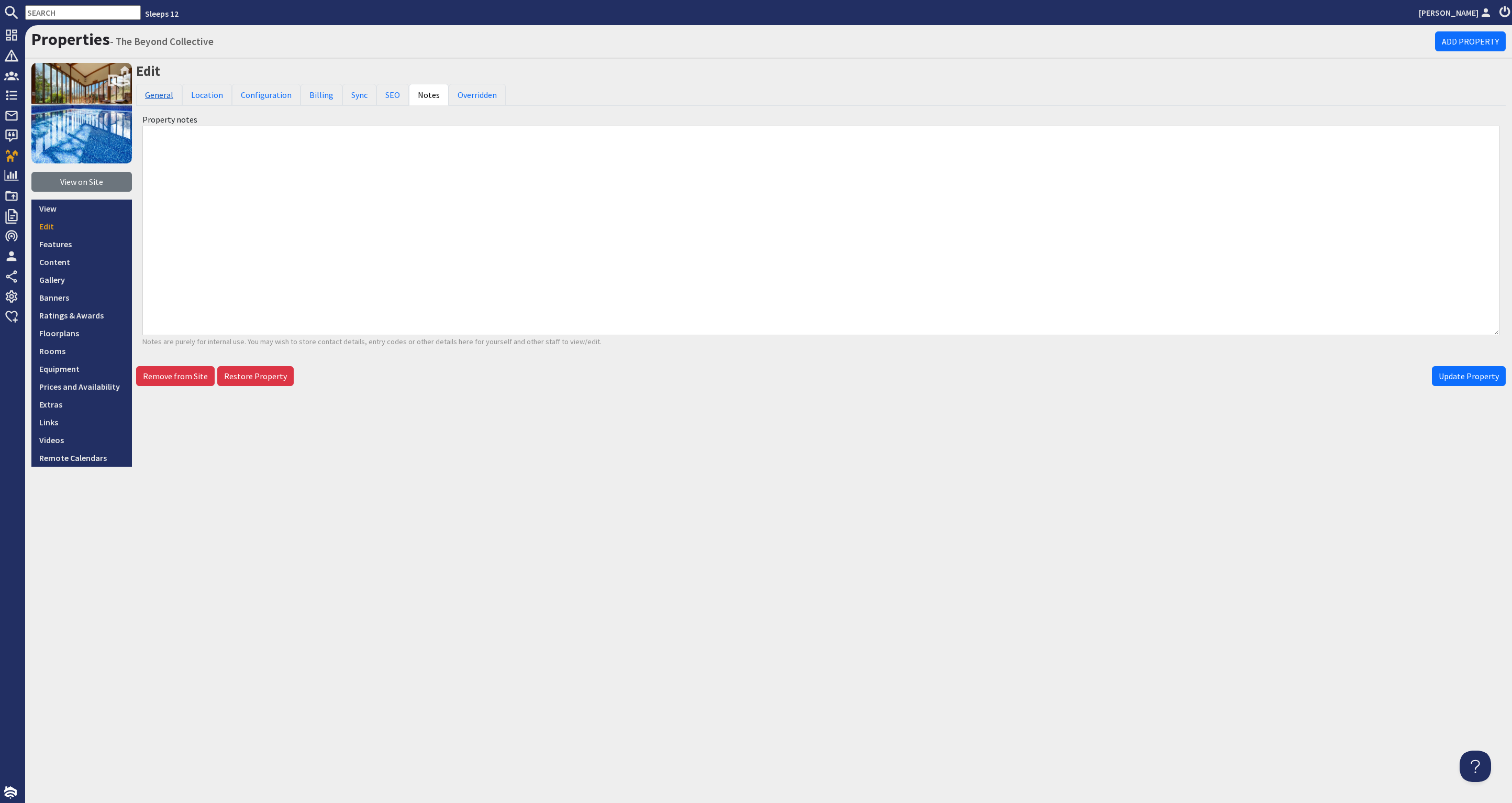
click at [160, 89] on link "General" at bounding box center [159, 95] width 46 height 22
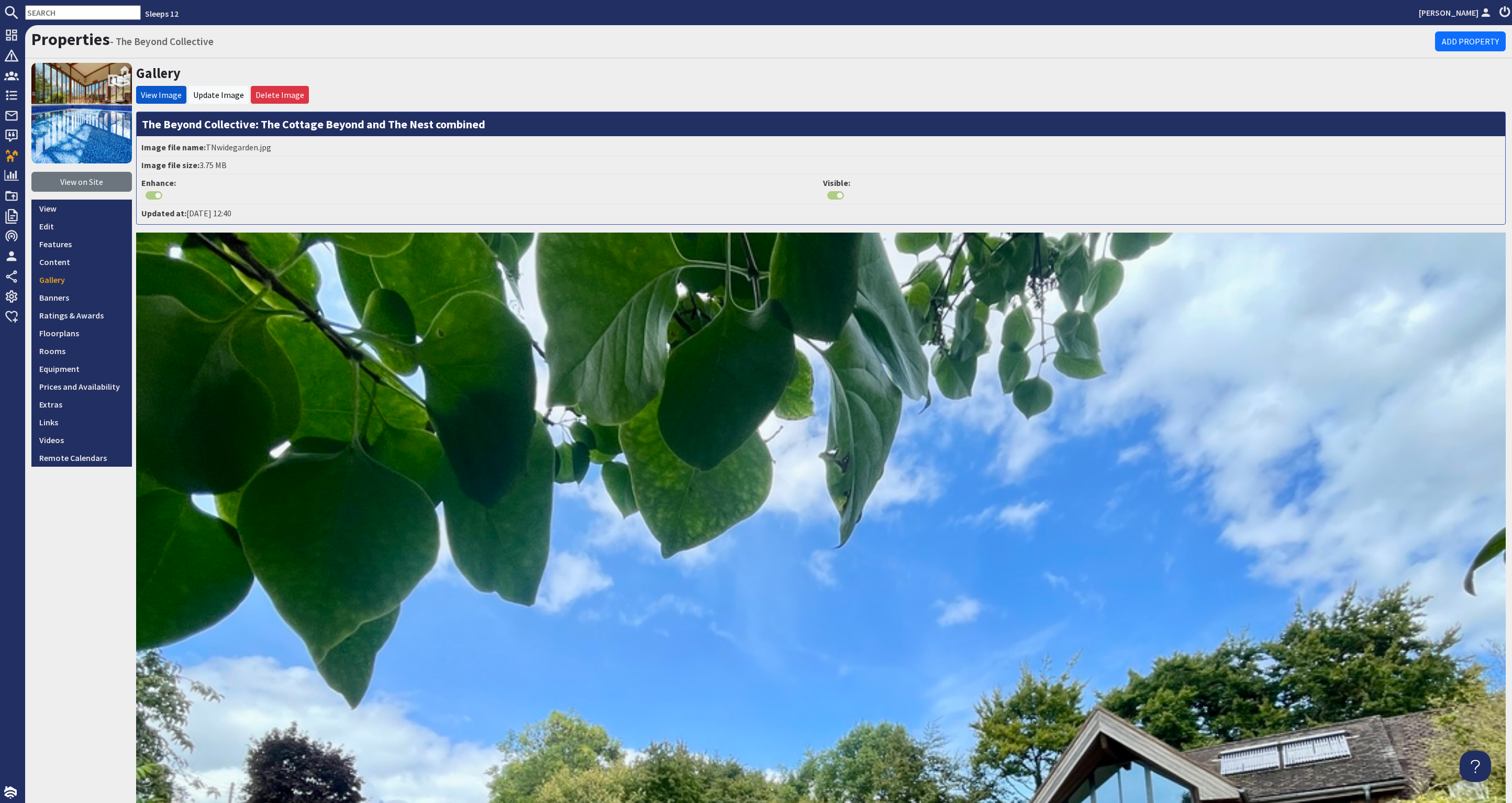
click at [74, 16] on input "text" at bounding box center [83, 13] width 116 height 14
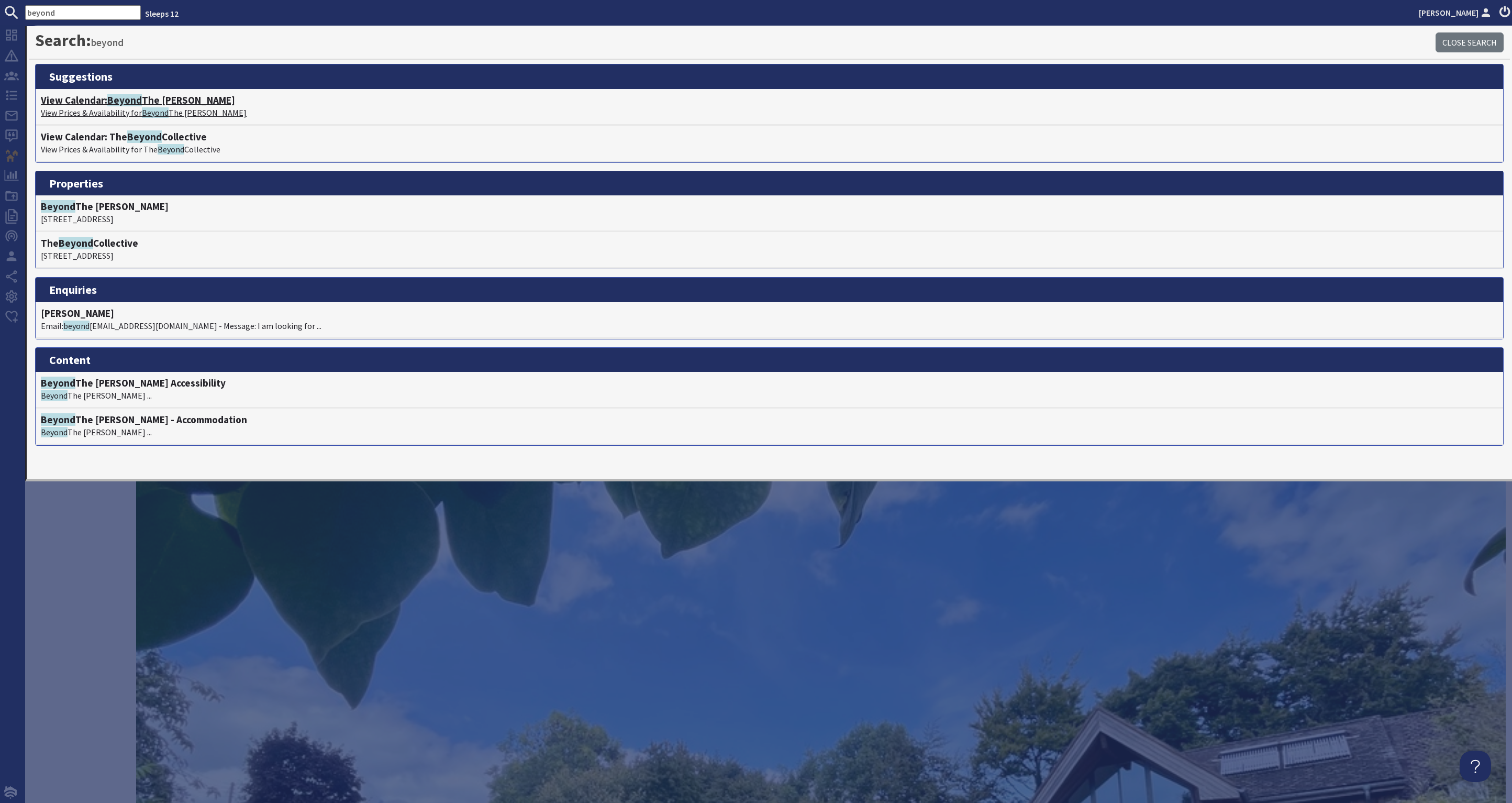
type input "beyond"
click at [159, 98] on h4 "View Calendar: Beyond The Woods" at bounding box center [769, 100] width 1457 height 12
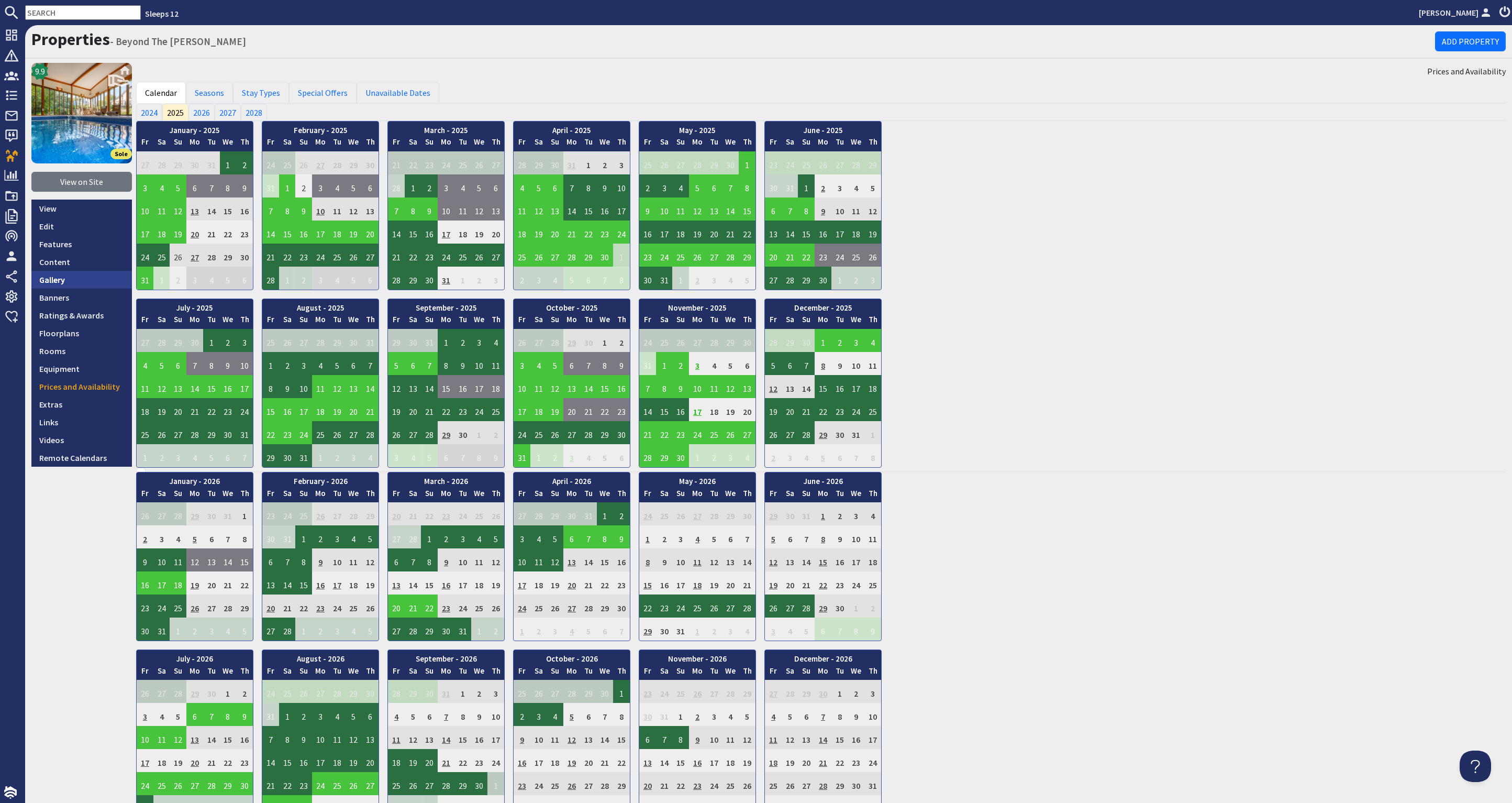
click at [71, 285] on link "Gallery" at bounding box center [81, 280] width 101 height 18
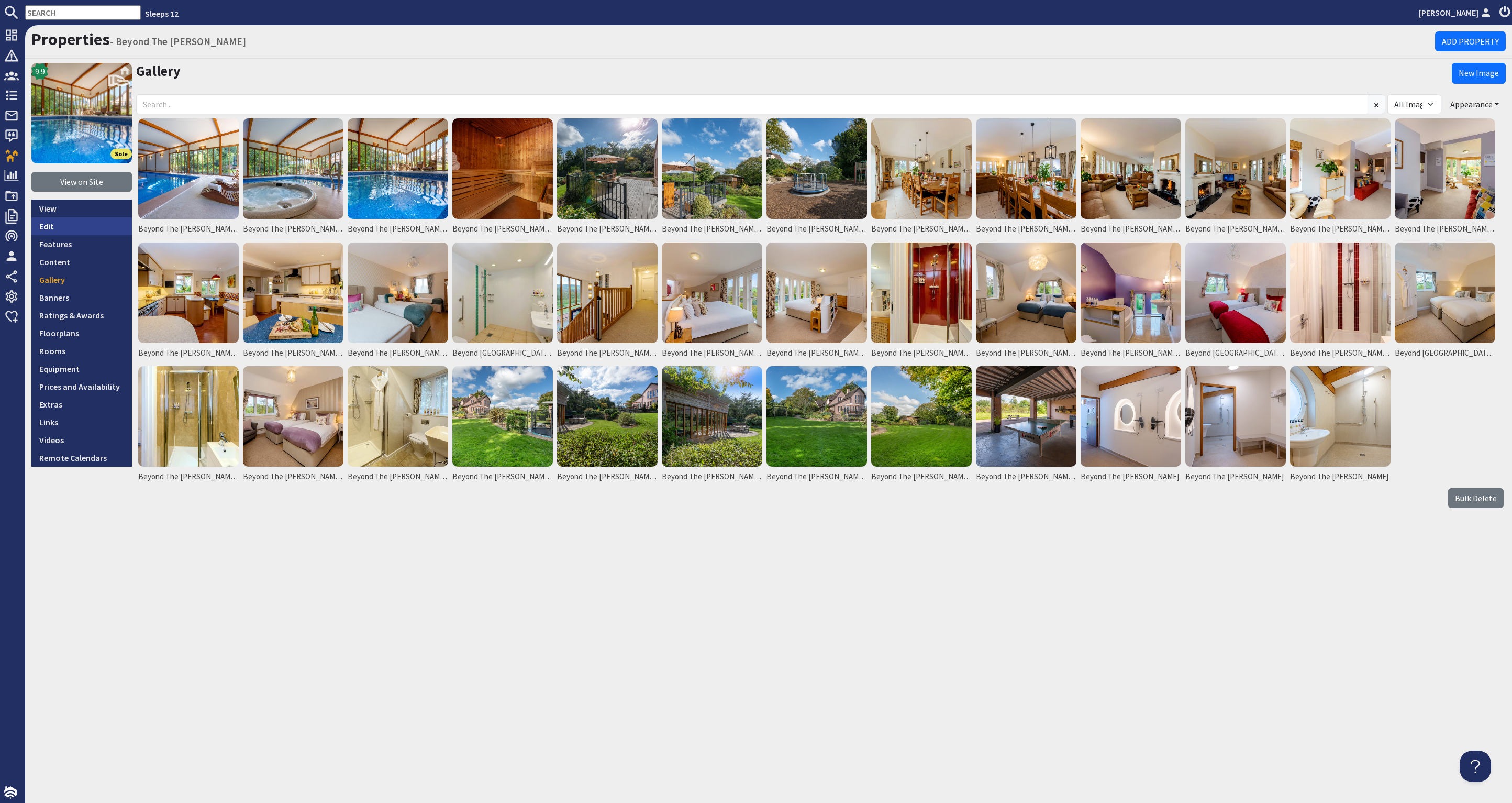
click at [80, 226] on link "Edit" at bounding box center [81, 227] width 101 height 18
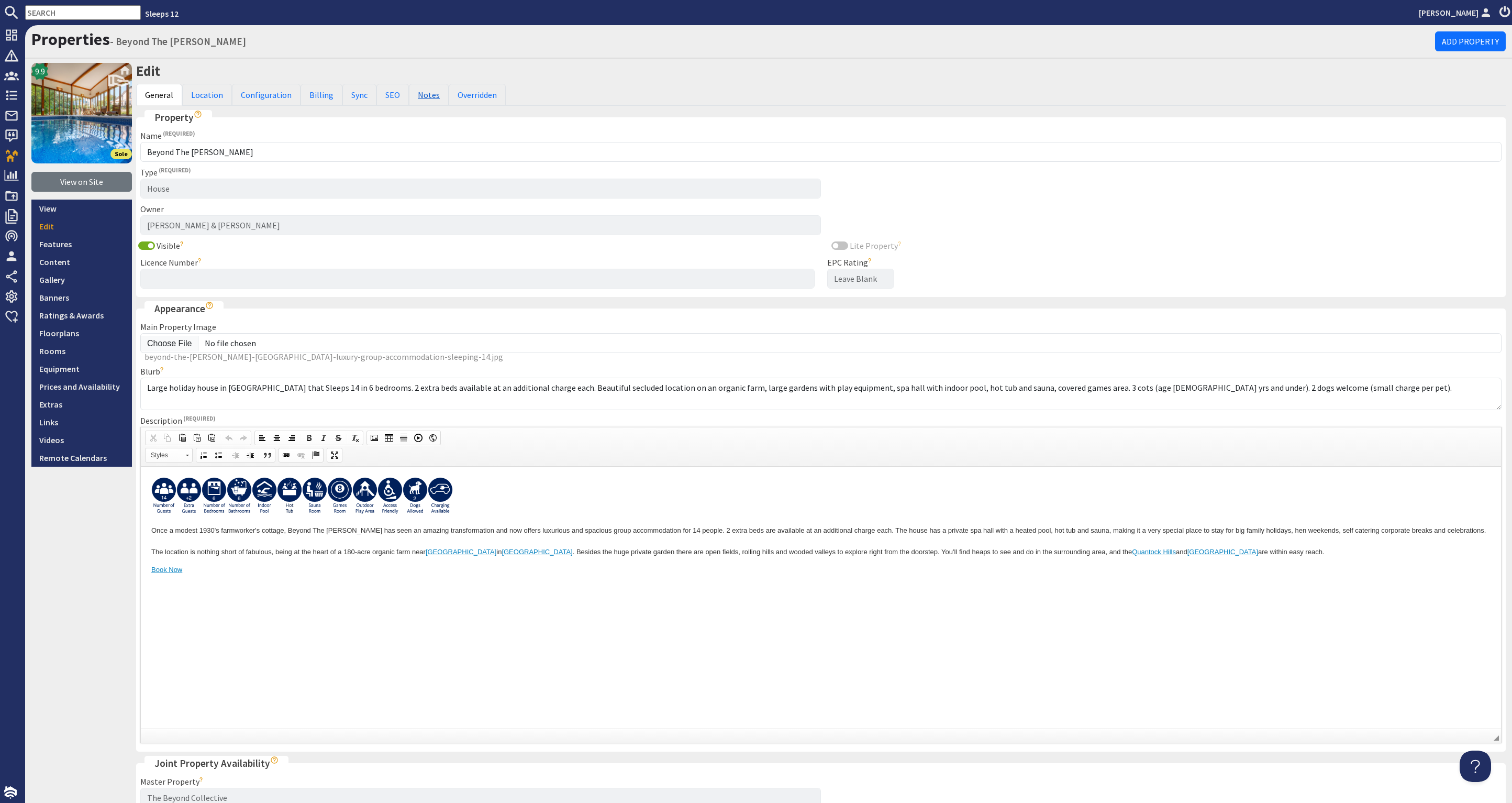
click at [426, 93] on link "Notes" at bounding box center [428, 95] width 40 height 22
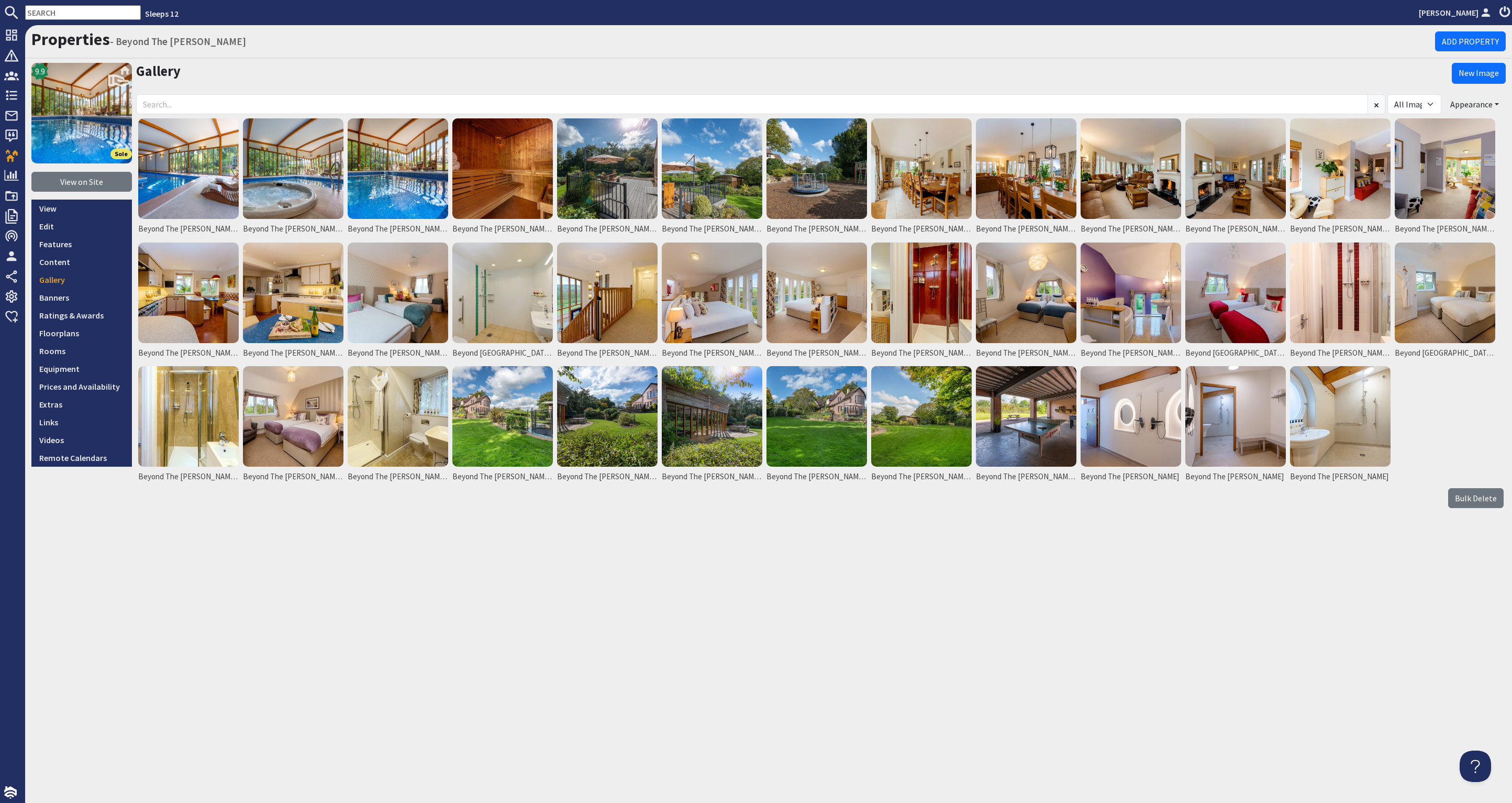
drag, startPoint x: 72, startPoint y: 17, endPoint x: -14, endPoint y: 11, distance: 86.2
click at [0, 11] on html "Sleeps 12 Tina Downham Dashboard Notifications 1 Agency Dashboard Bookings 0 Se…" at bounding box center [756, 402] width 1512 height 803
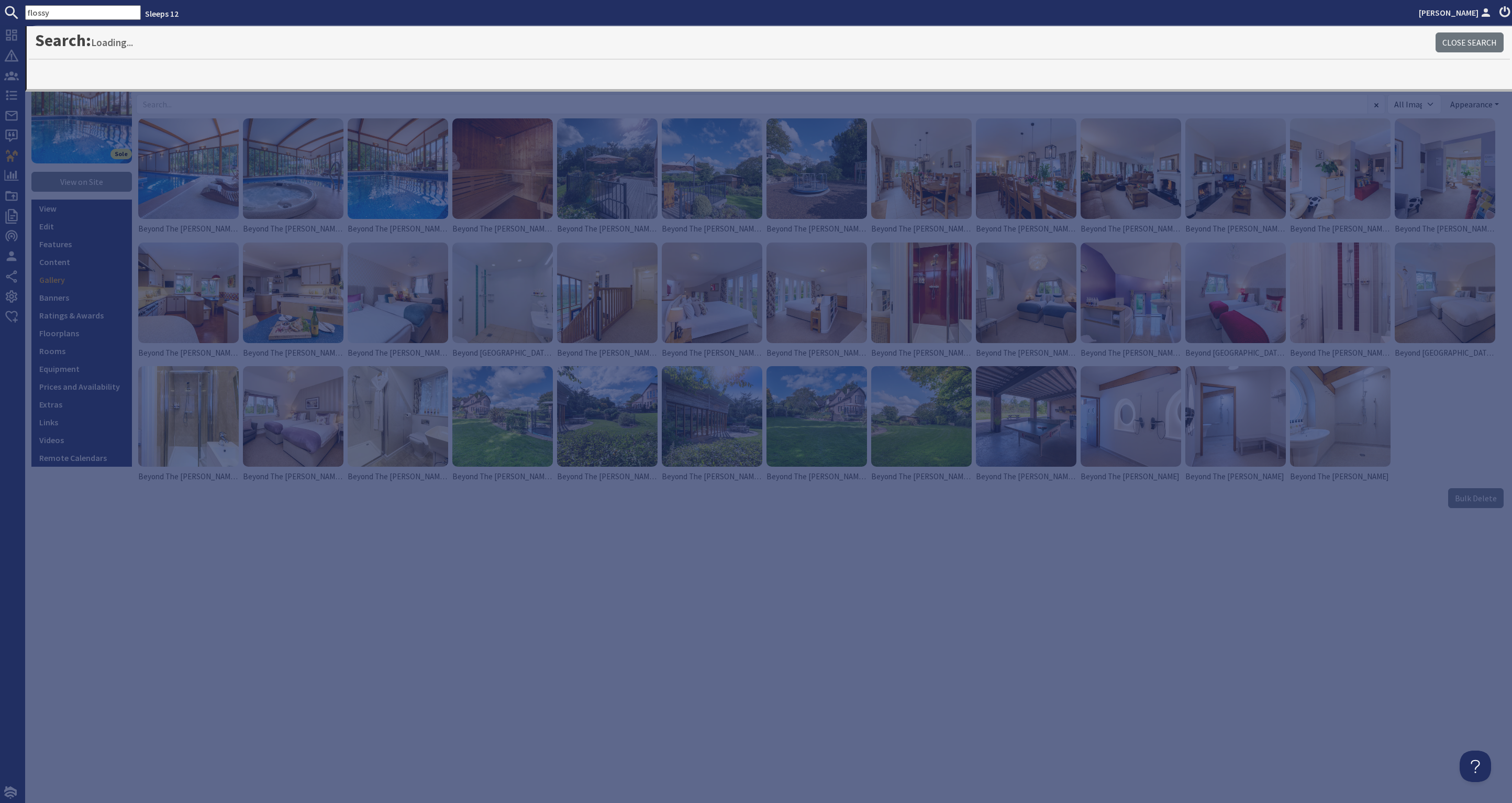
type input "flossy"
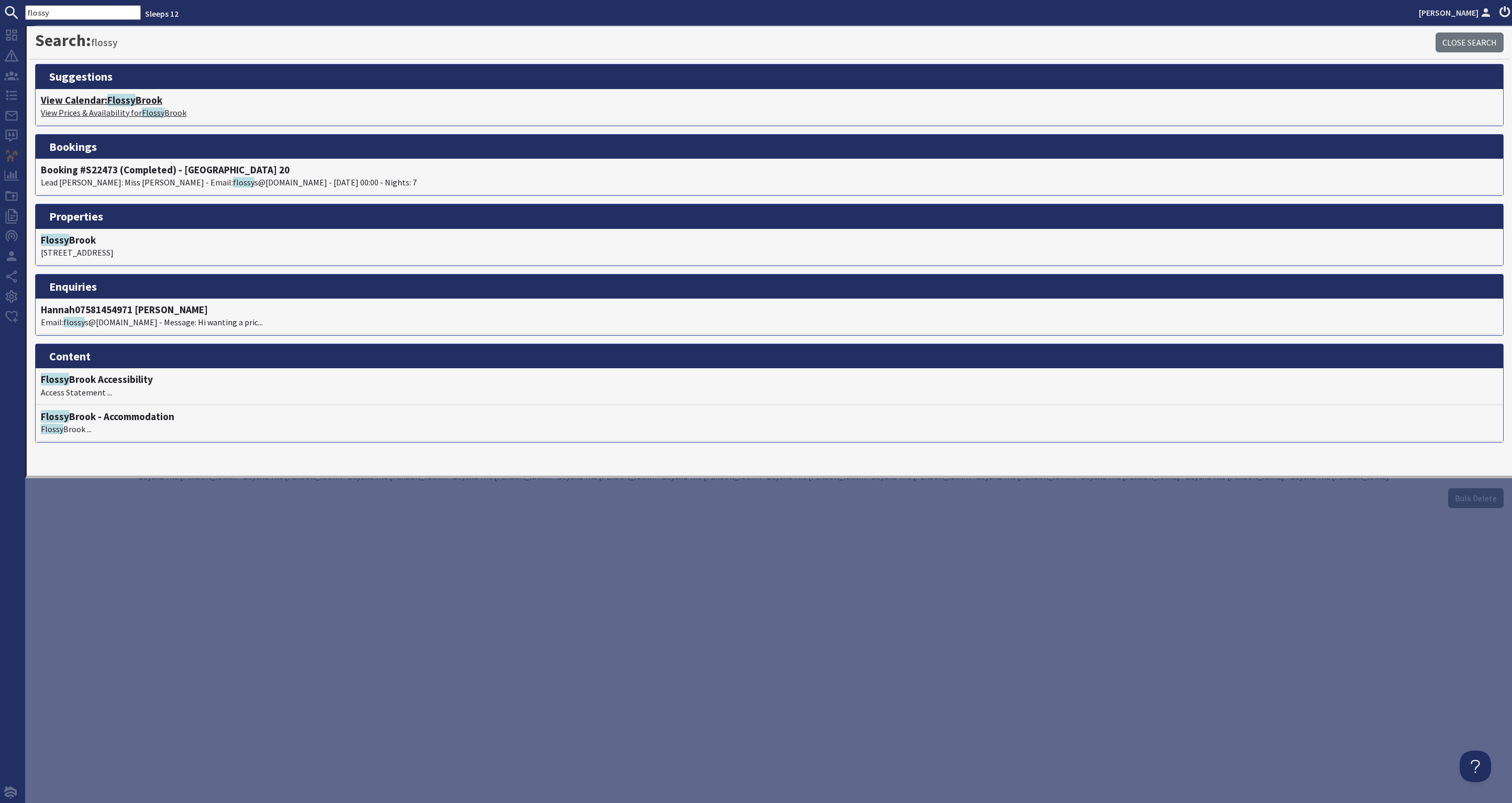
click at [140, 98] on h4 "View Calendar: Flossy Brook" at bounding box center [769, 100] width 1457 height 12
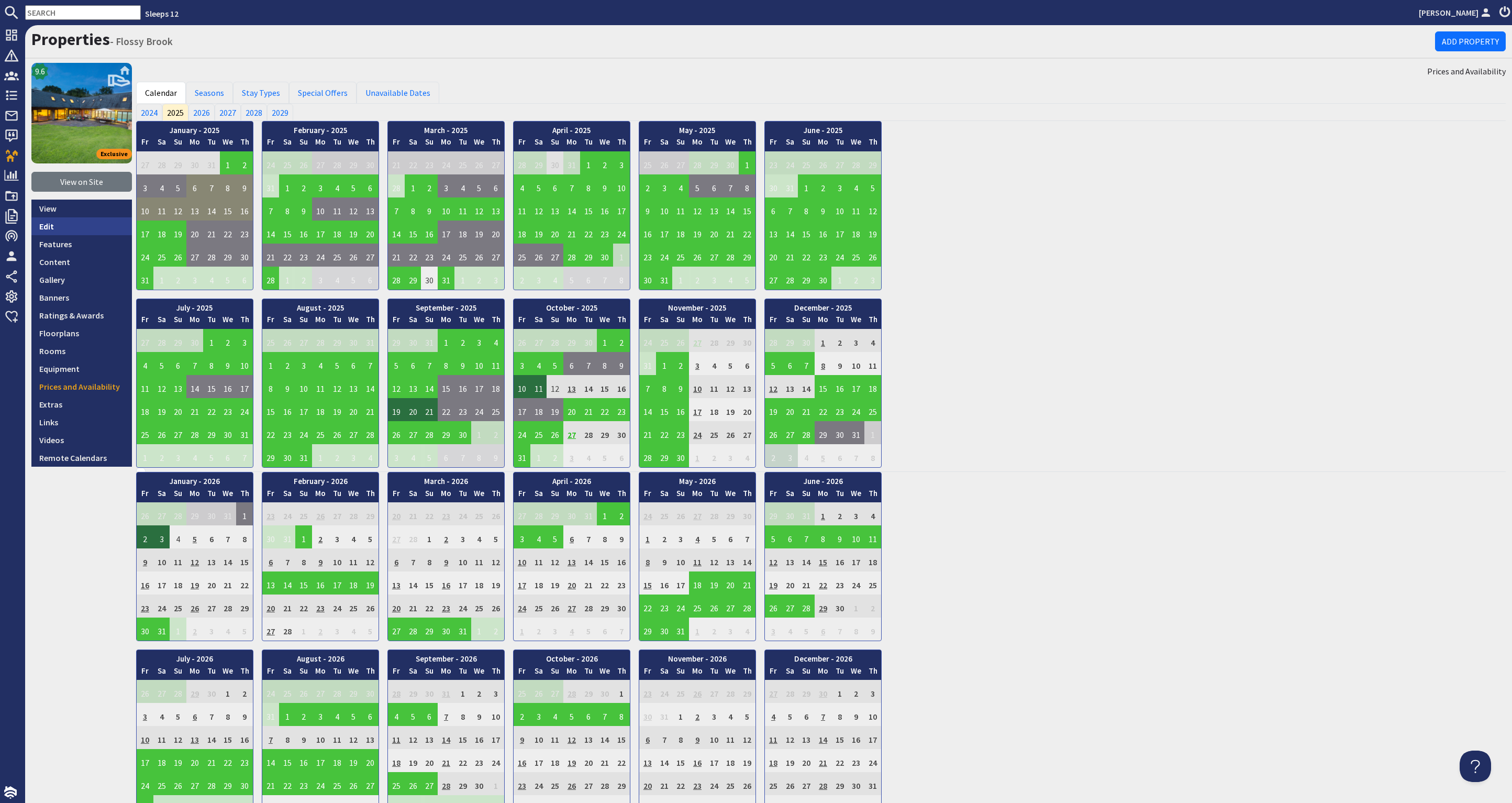
click at [68, 222] on link "Edit" at bounding box center [81, 227] width 101 height 18
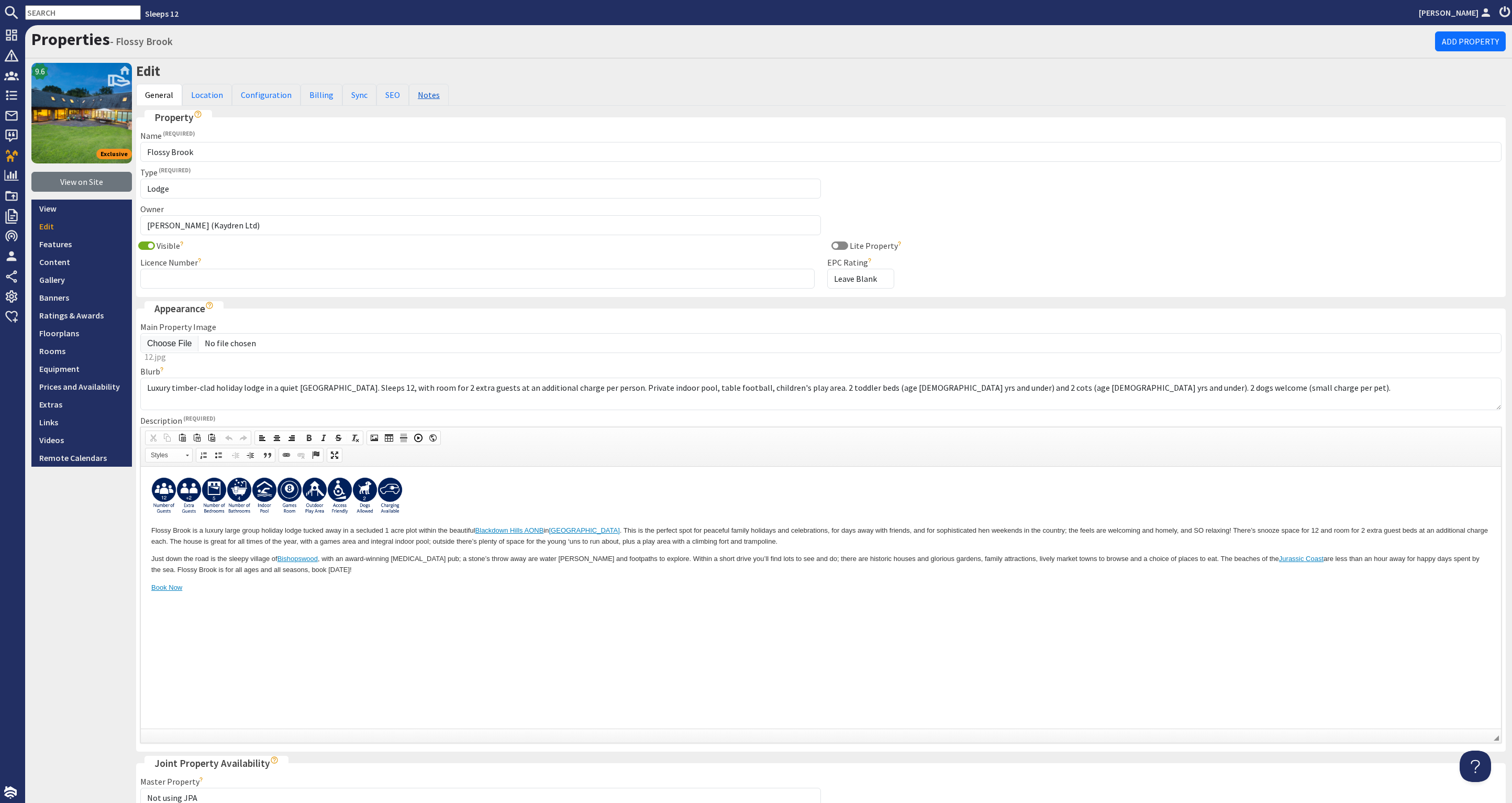
click at [428, 93] on link "Notes" at bounding box center [428, 95] width 40 height 22
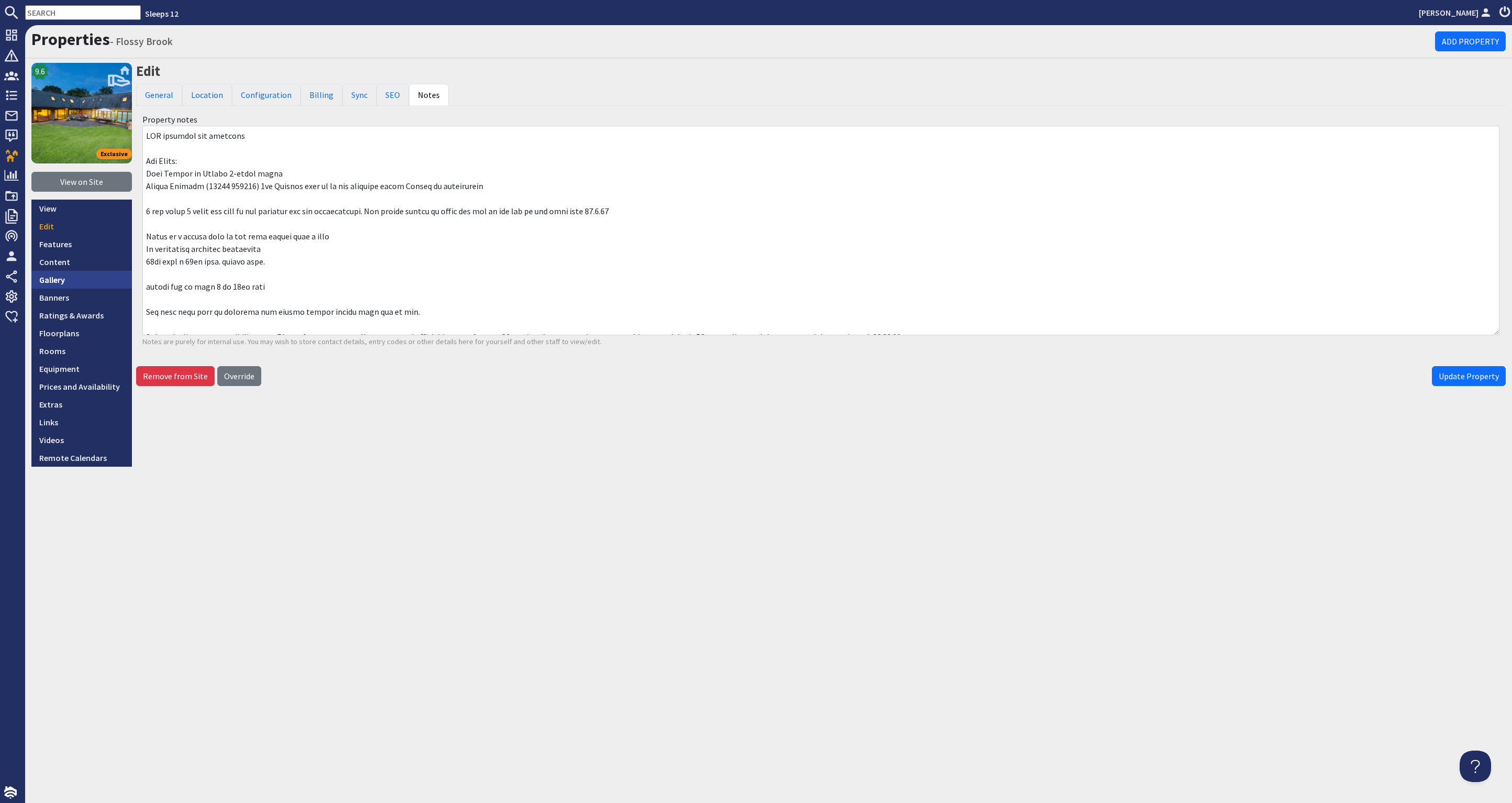
click at [78, 284] on link "Gallery" at bounding box center [81, 280] width 101 height 18
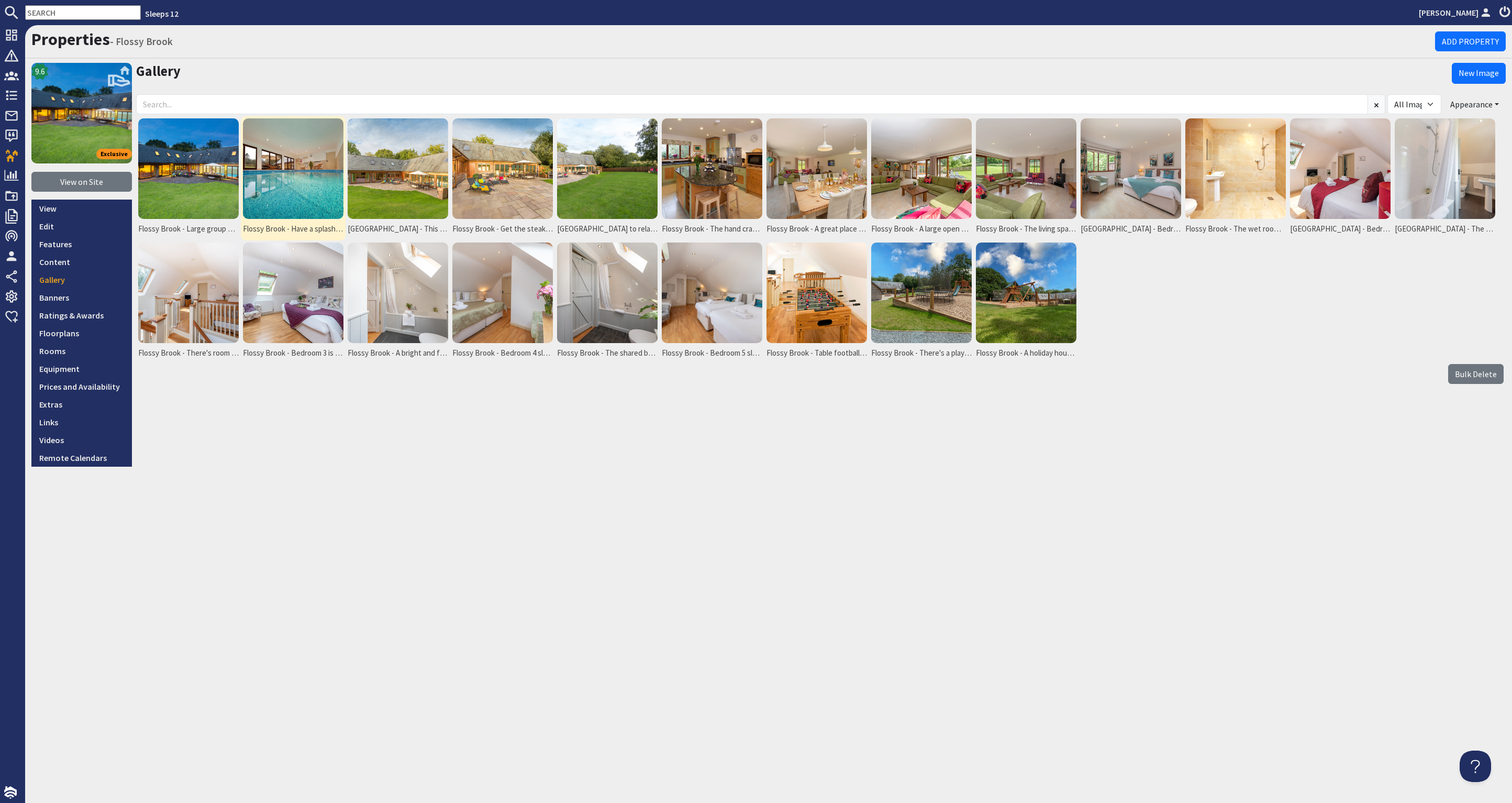
click at [261, 189] on img at bounding box center [293, 168] width 101 height 101
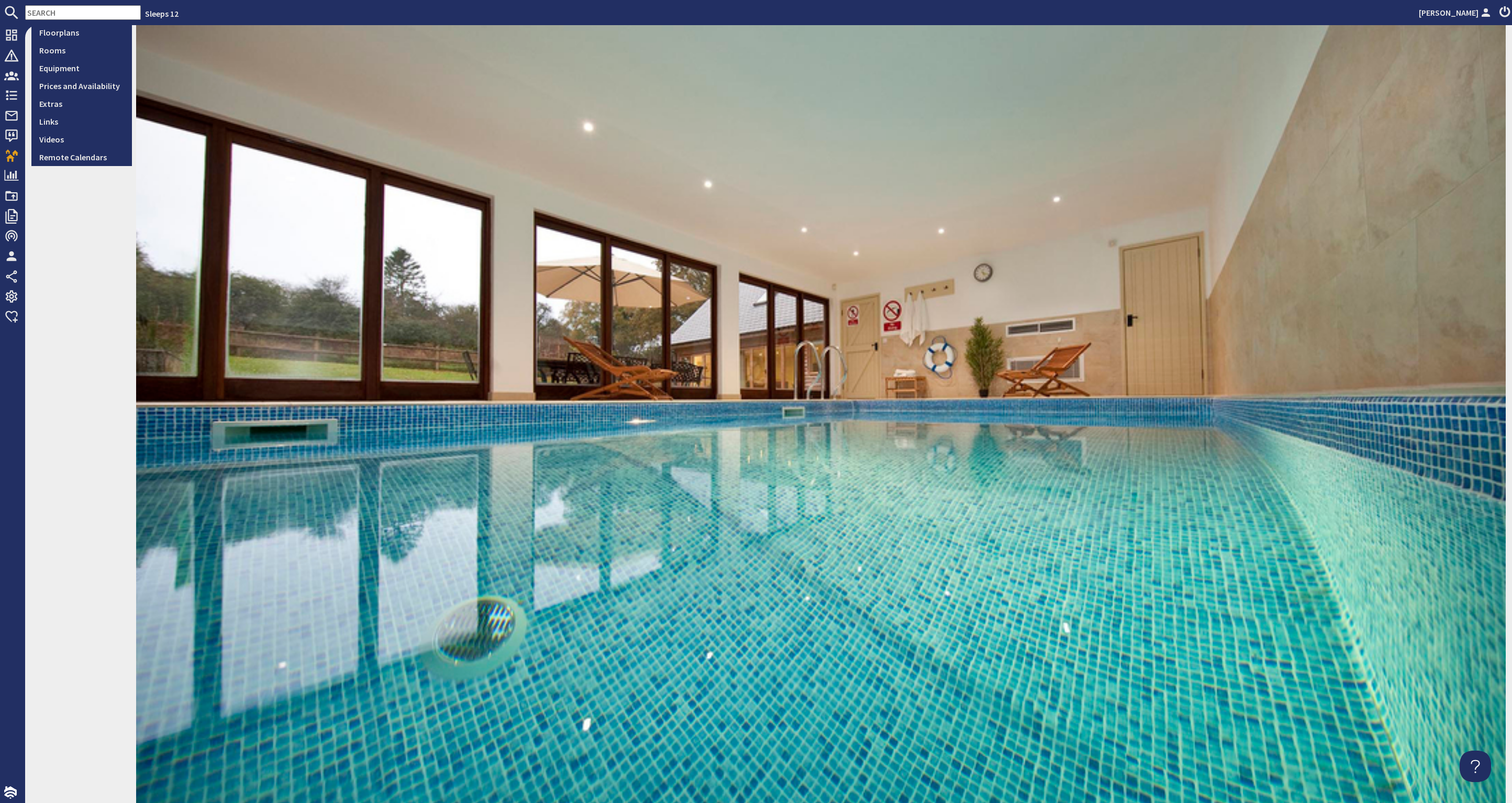
scroll to position [98, 0]
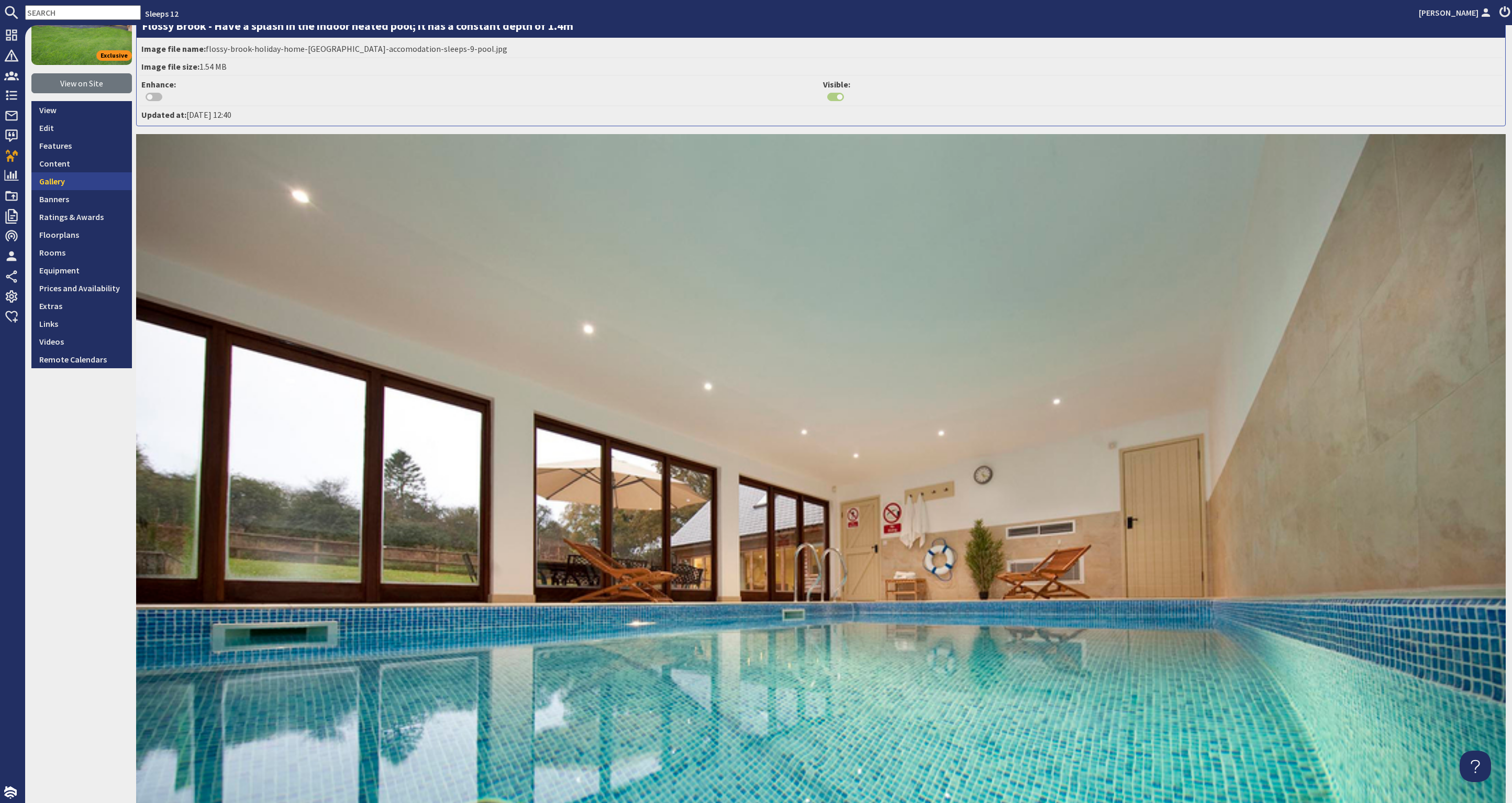
click at [80, 180] on link "Gallery" at bounding box center [81, 181] width 101 height 18
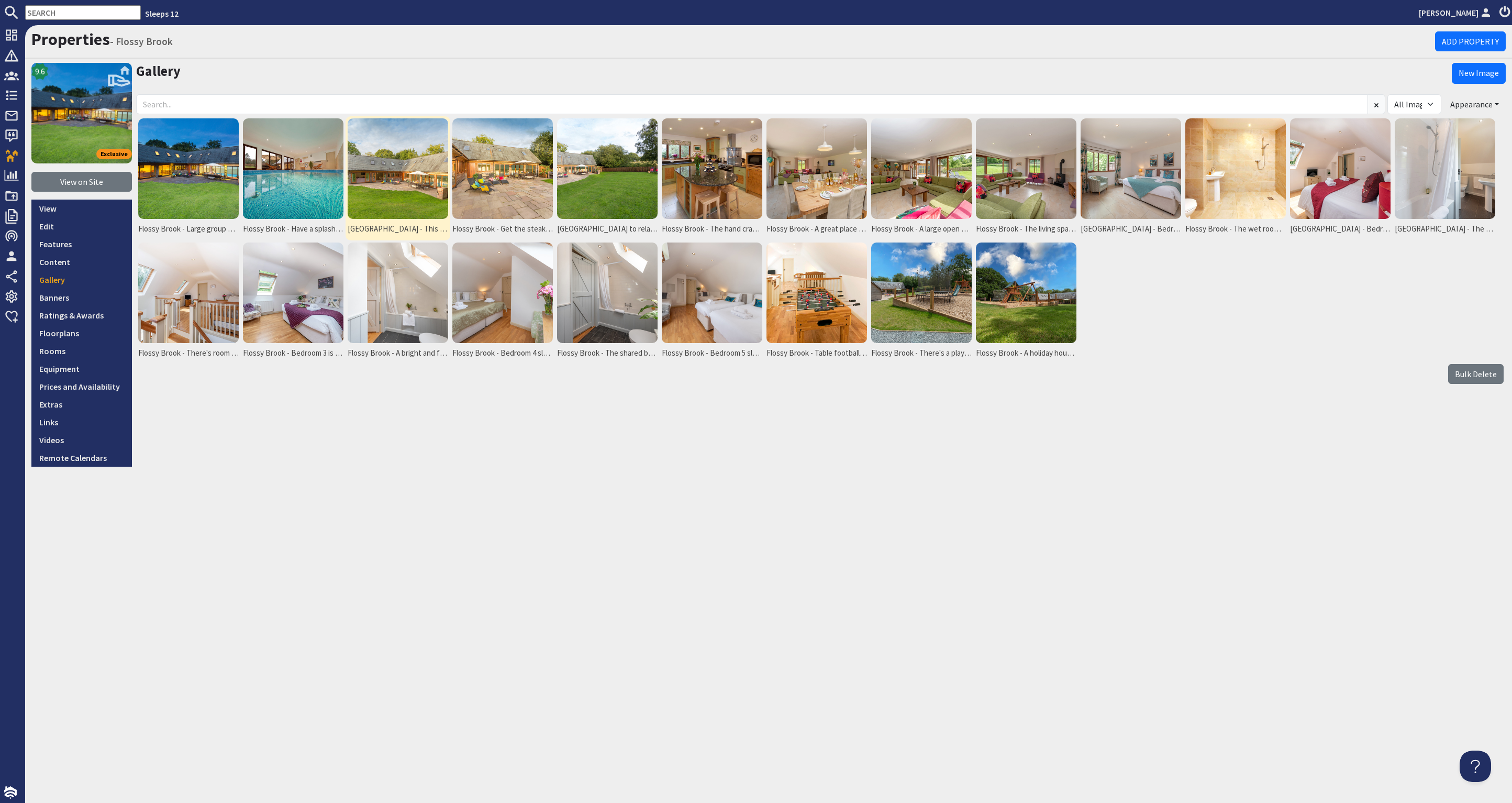
click at [383, 185] on img at bounding box center [398, 168] width 101 height 101
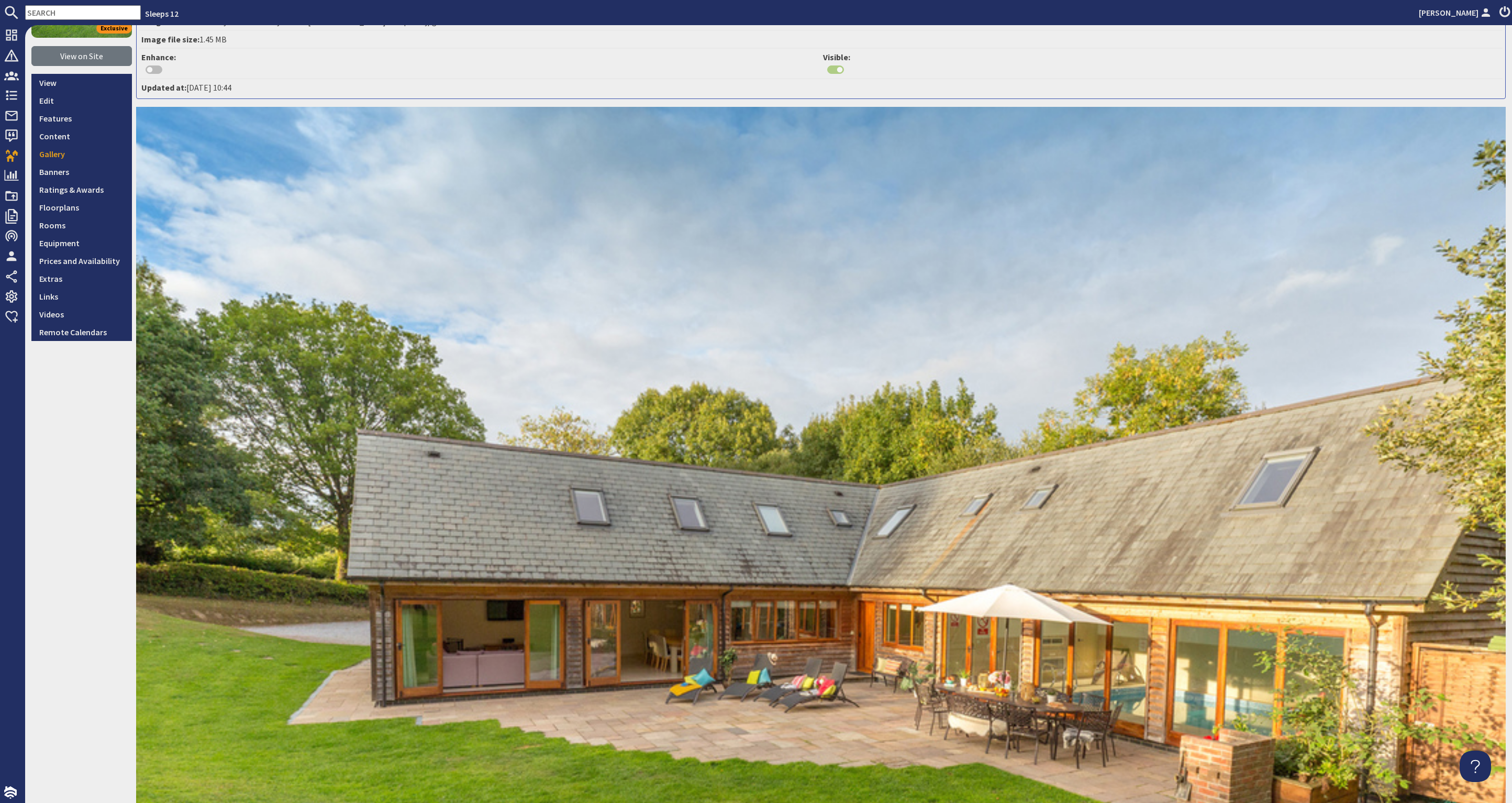
scroll to position [126, 0]
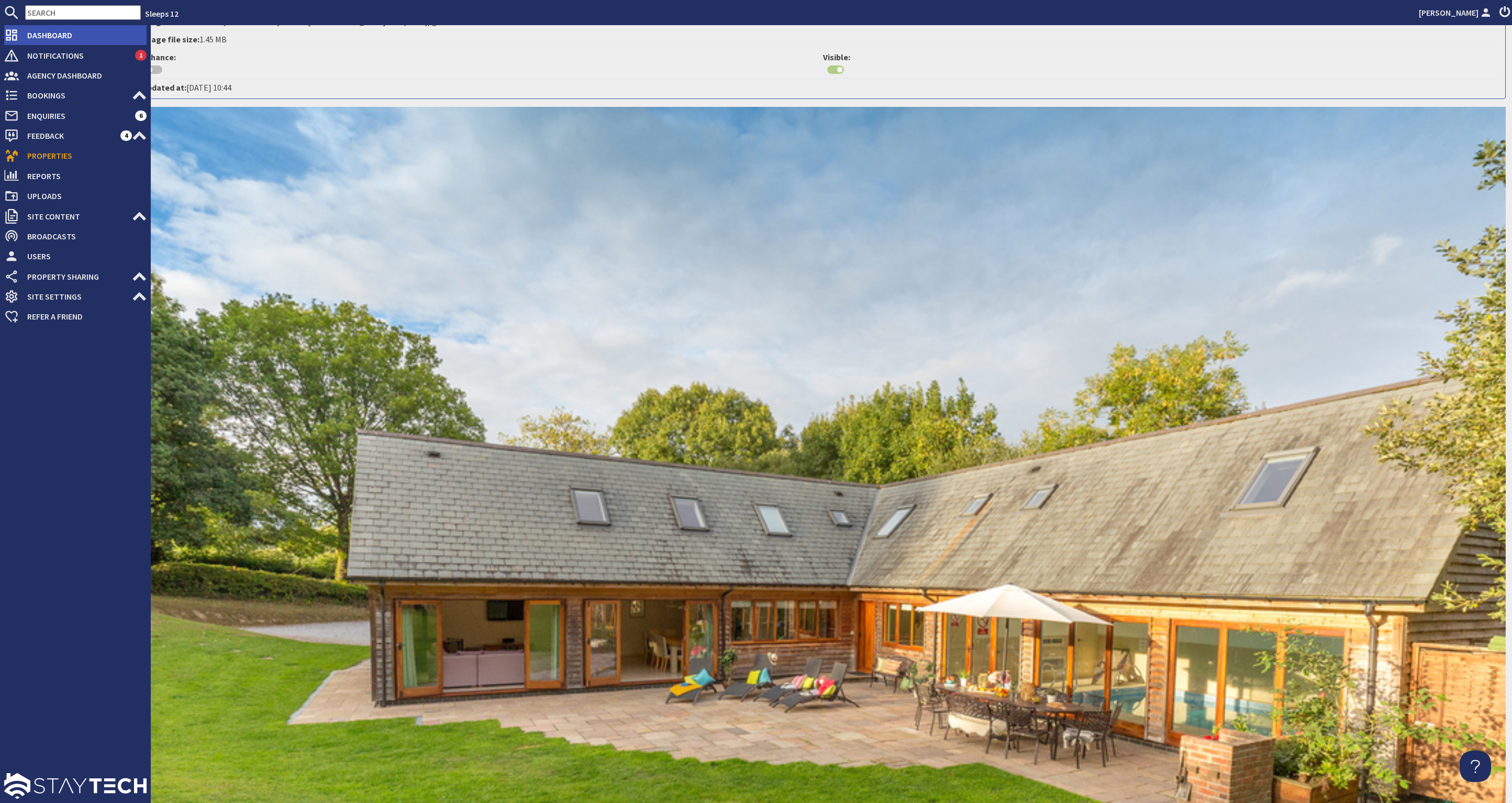
click at [53, 35] on span "Dashboard" at bounding box center [82, 35] width 128 height 17
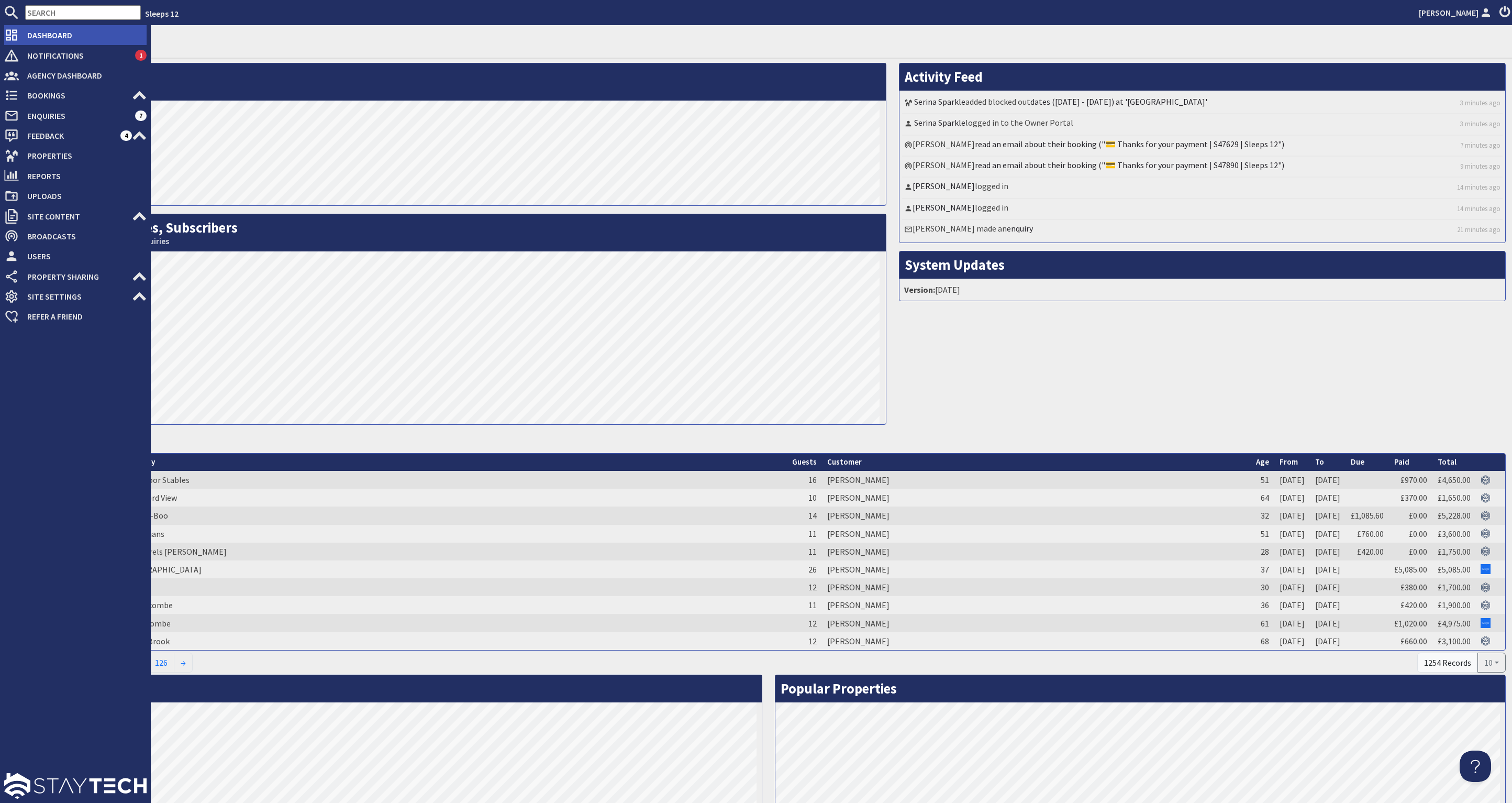
click at [35, 35] on span "Dashboard" at bounding box center [82, 35] width 128 height 17
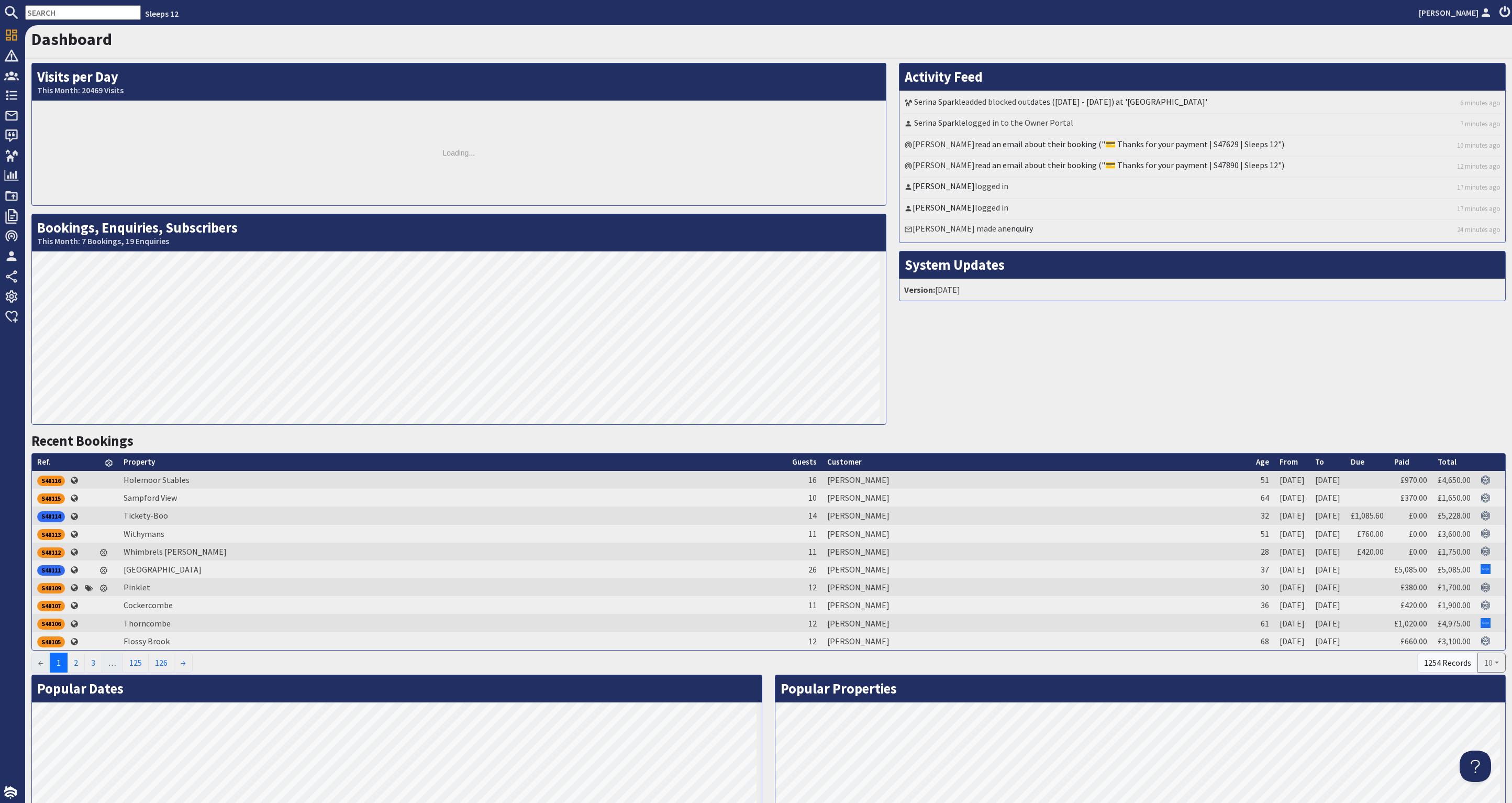
click at [46, 11] on input "text" at bounding box center [83, 13] width 116 height 14
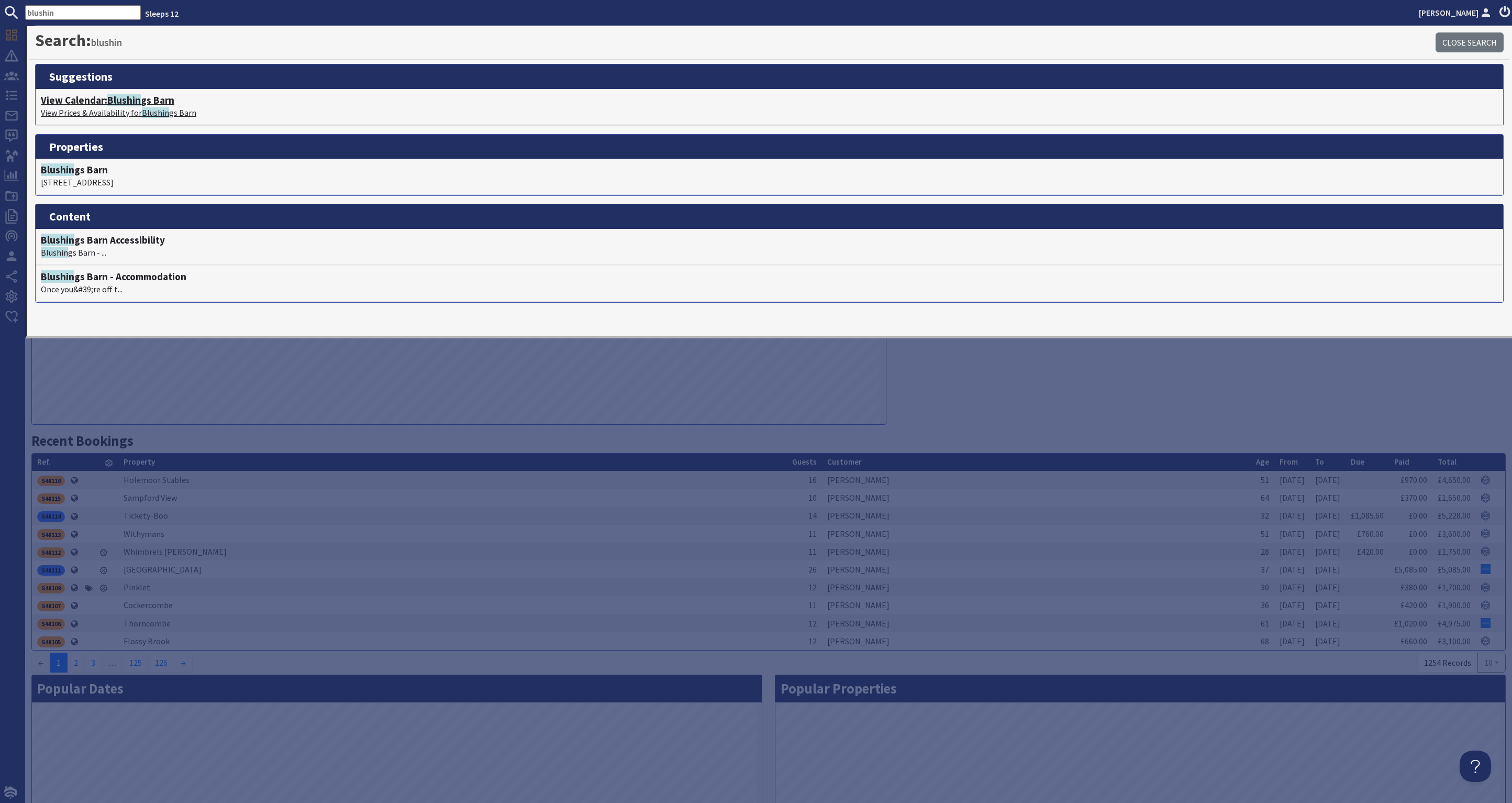
type input "blushin"
click at [135, 98] on span "Blushin" at bounding box center [124, 99] width 34 height 13
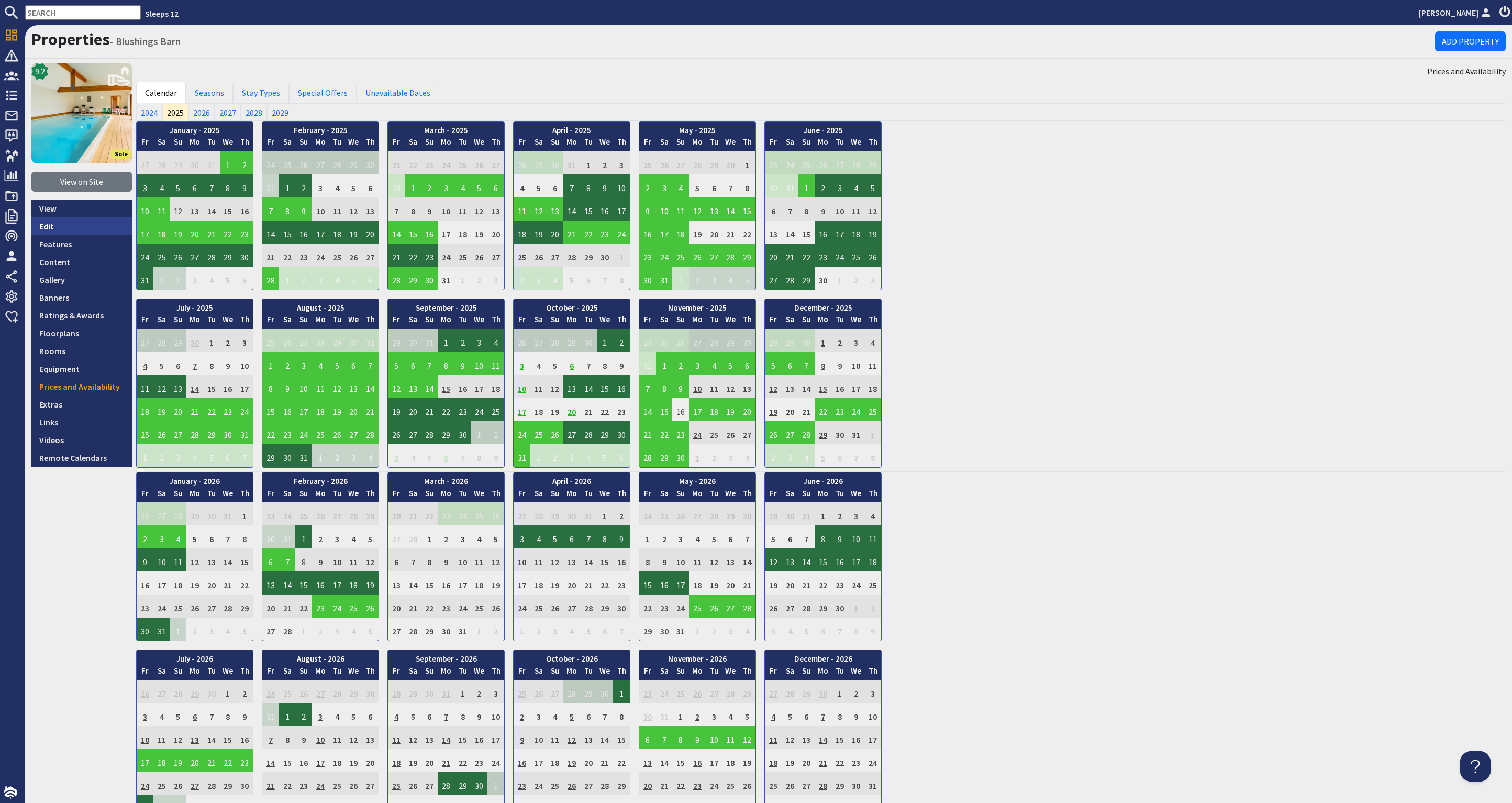
click at [83, 226] on link "Edit" at bounding box center [81, 227] width 101 height 18
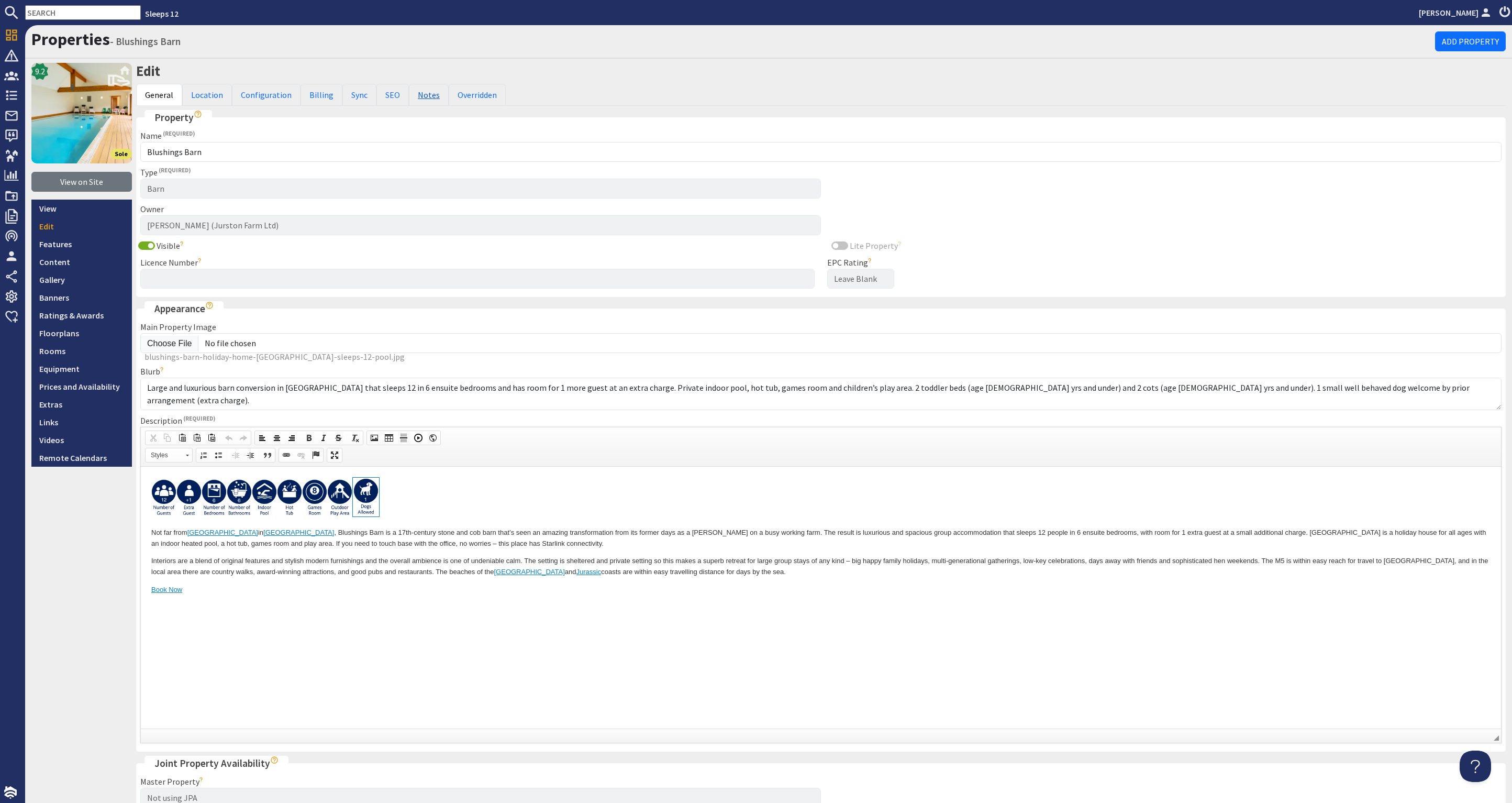
click at [421, 90] on link "Notes" at bounding box center [428, 95] width 40 height 22
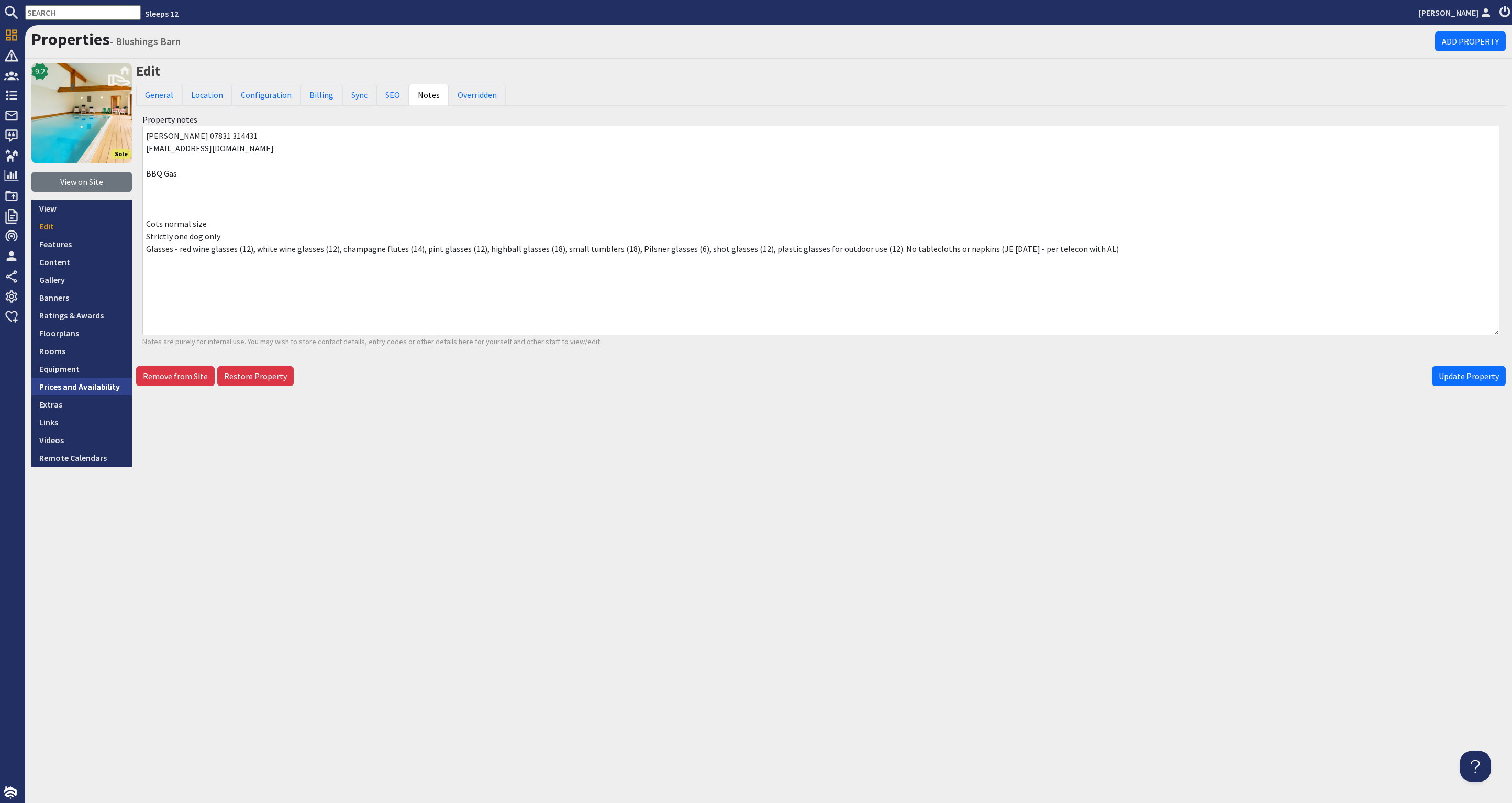
click at [98, 385] on link "Prices and Availability" at bounding box center [81, 387] width 101 height 18
